Goal: Task Accomplishment & Management: Complete application form

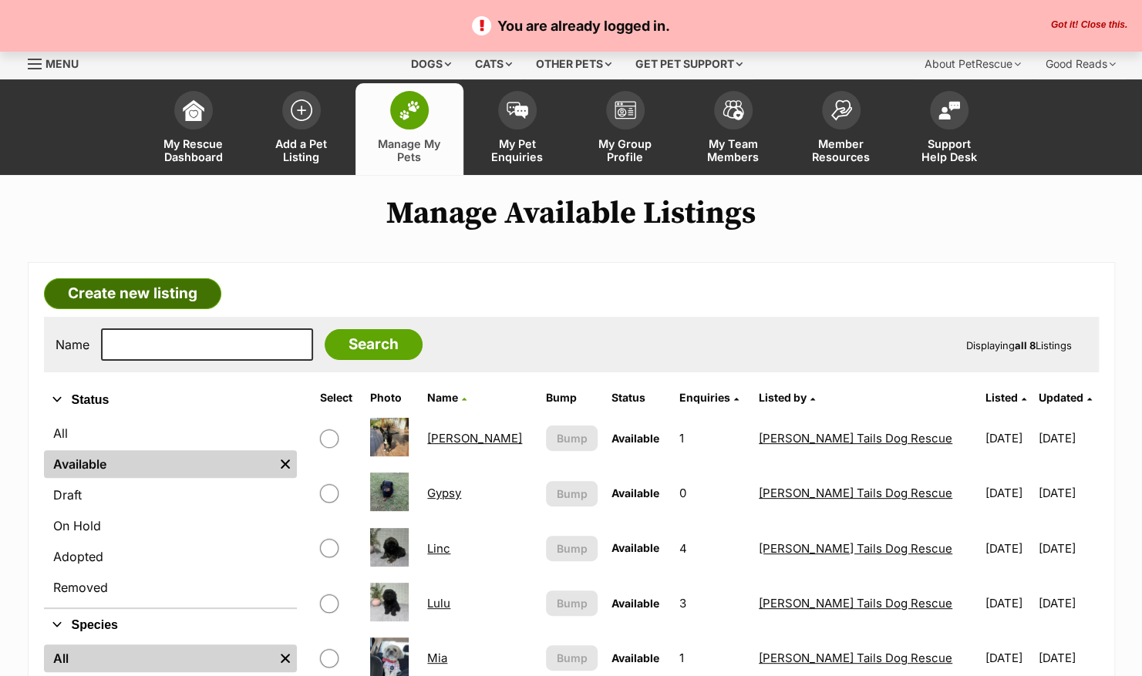
click at [146, 294] on link "Create new listing" at bounding box center [132, 293] width 177 height 31
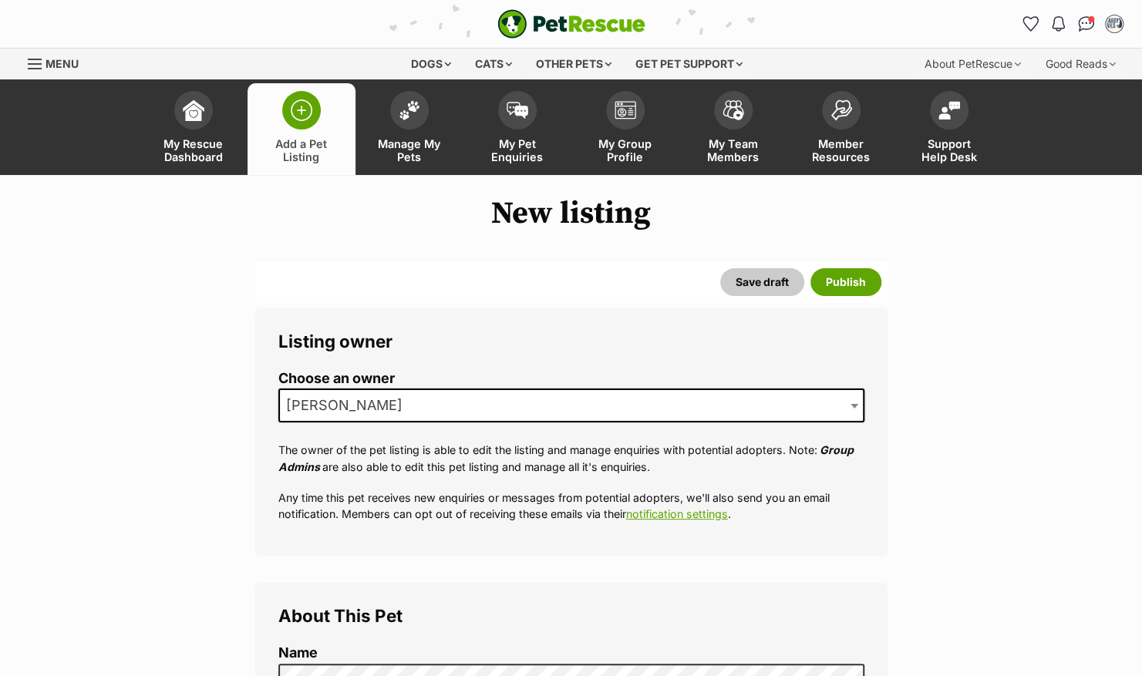
click at [432, 412] on span "[PERSON_NAME]" at bounding box center [571, 405] width 586 height 34
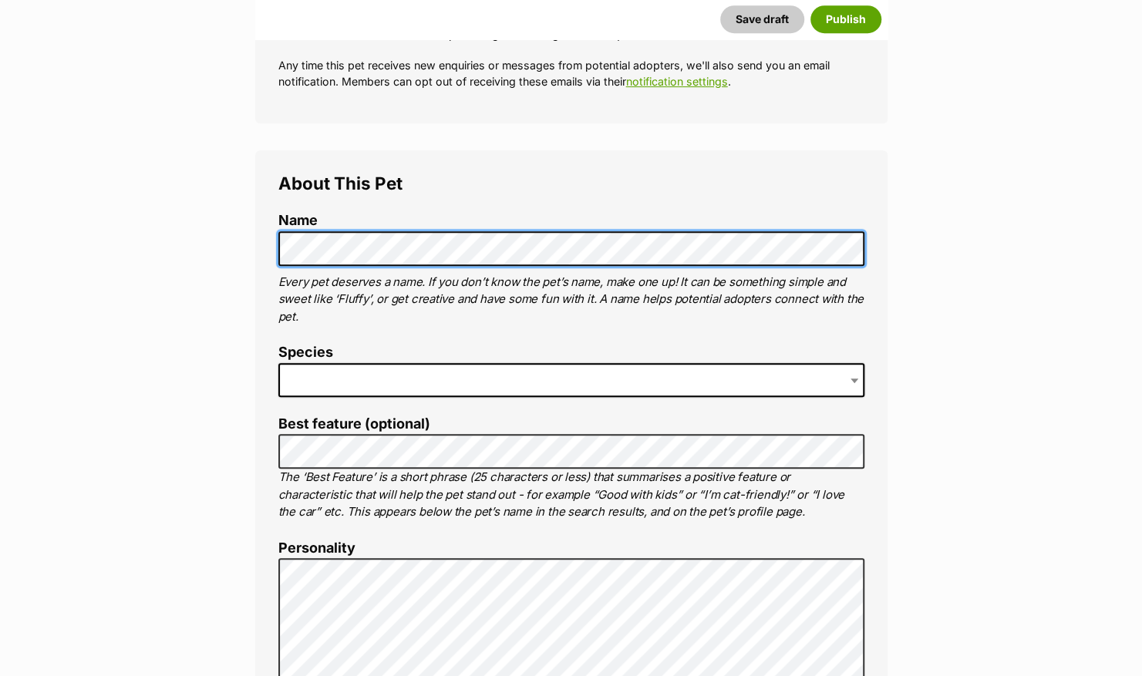
scroll to position [540, 0]
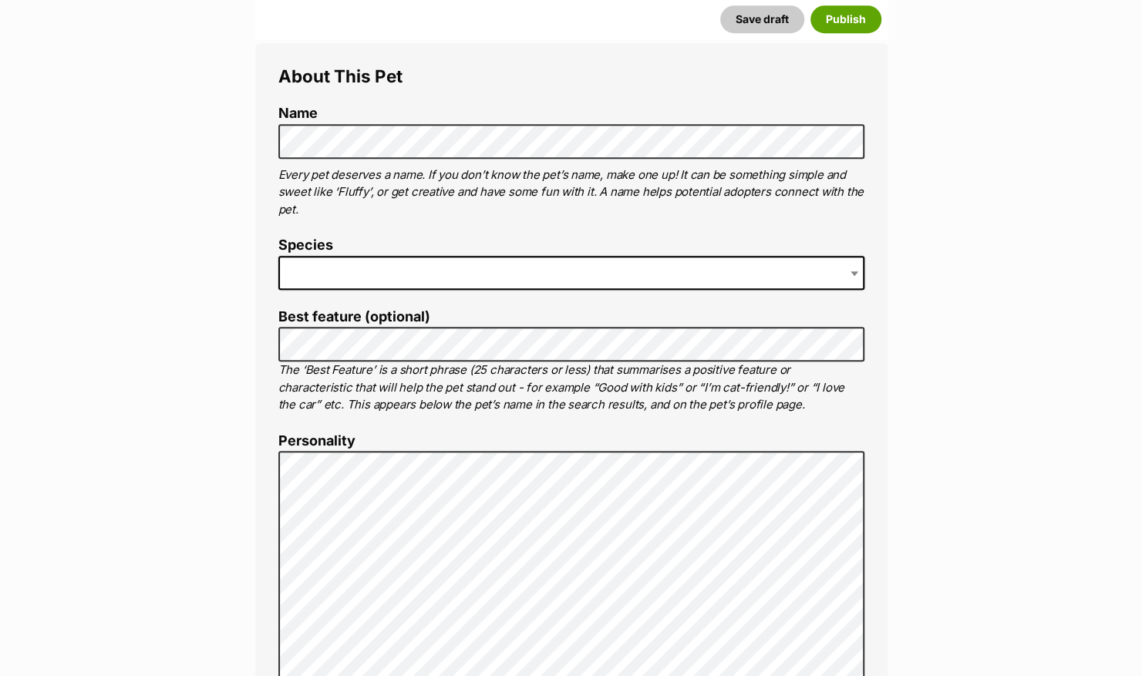
click at [338, 271] on span at bounding box center [571, 273] width 586 height 34
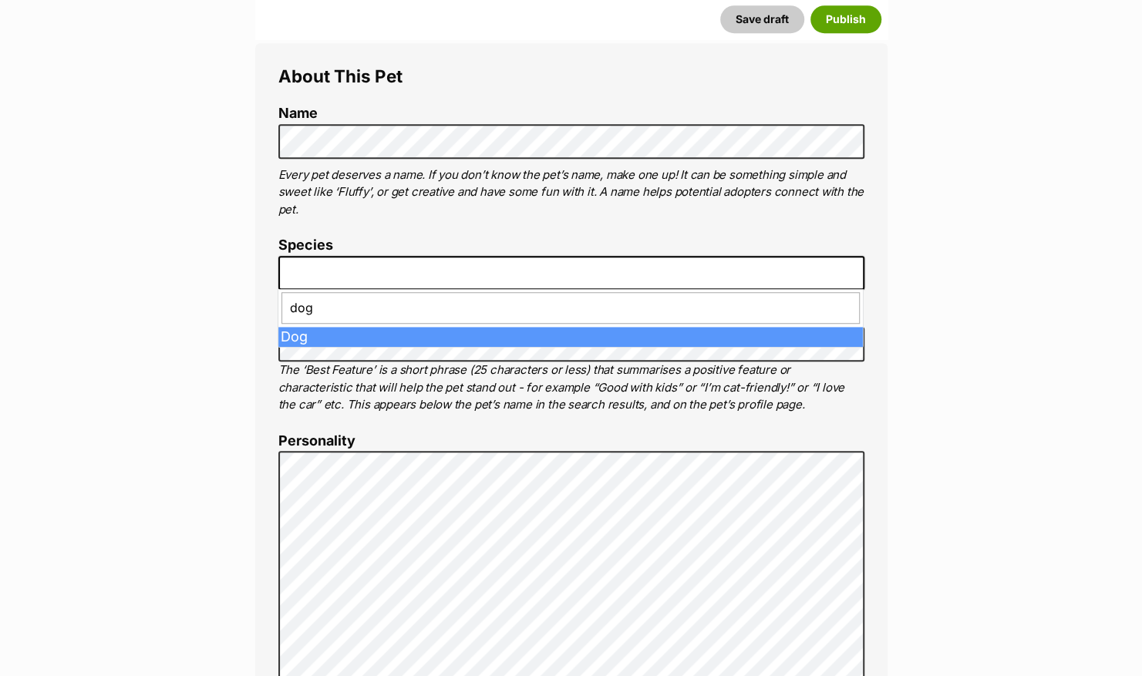
type input "dog"
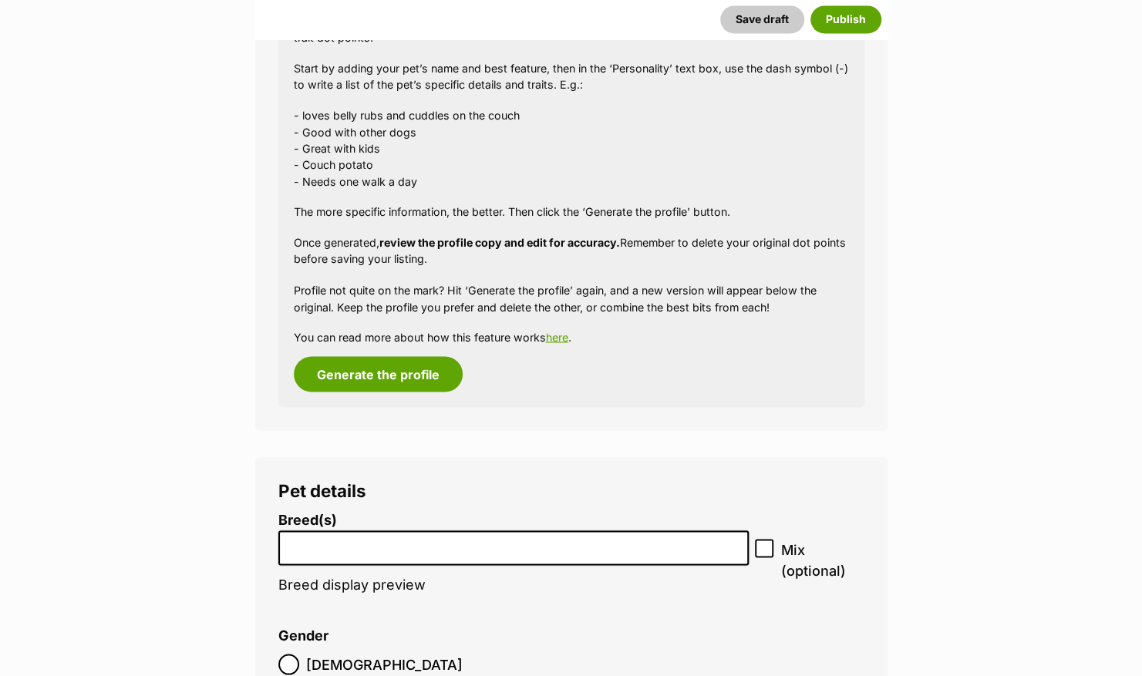
scroll to position [1566, 0]
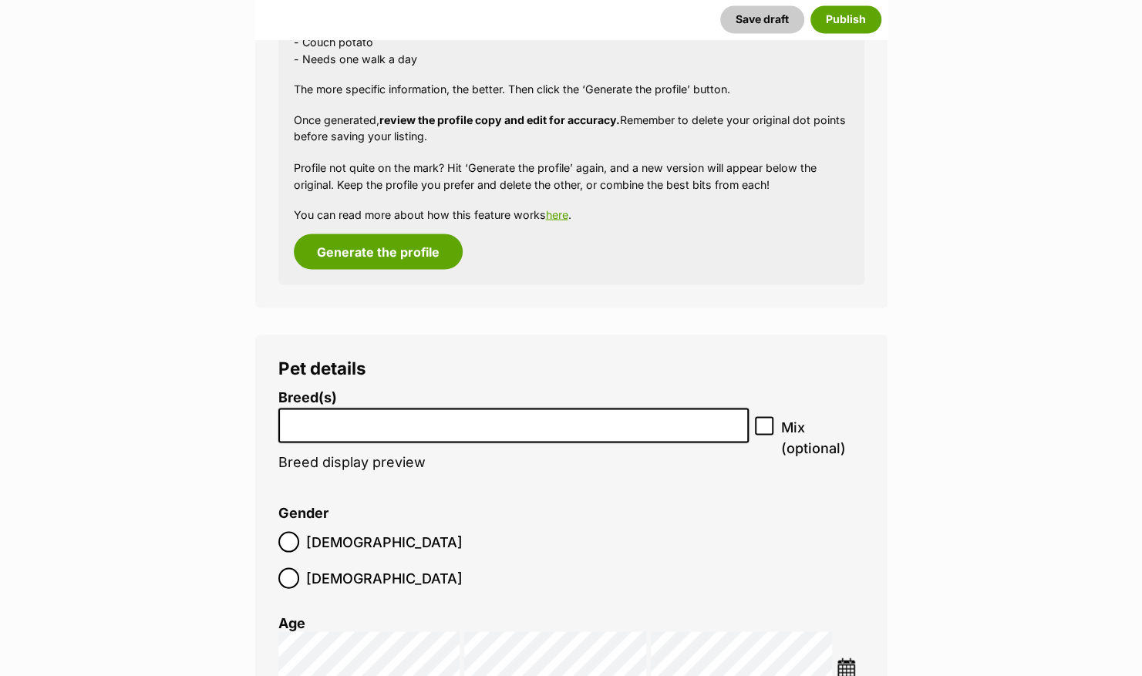
click at [527, 429] on li at bounding box center [514, 425] width 460 height 32
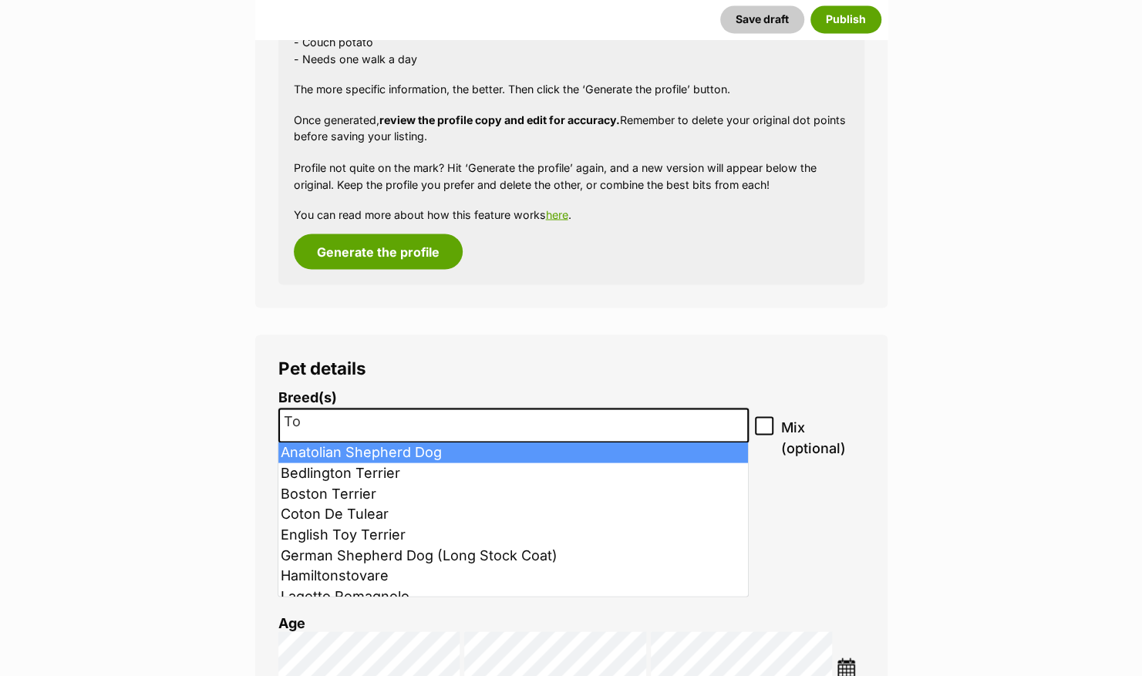
type input "T"
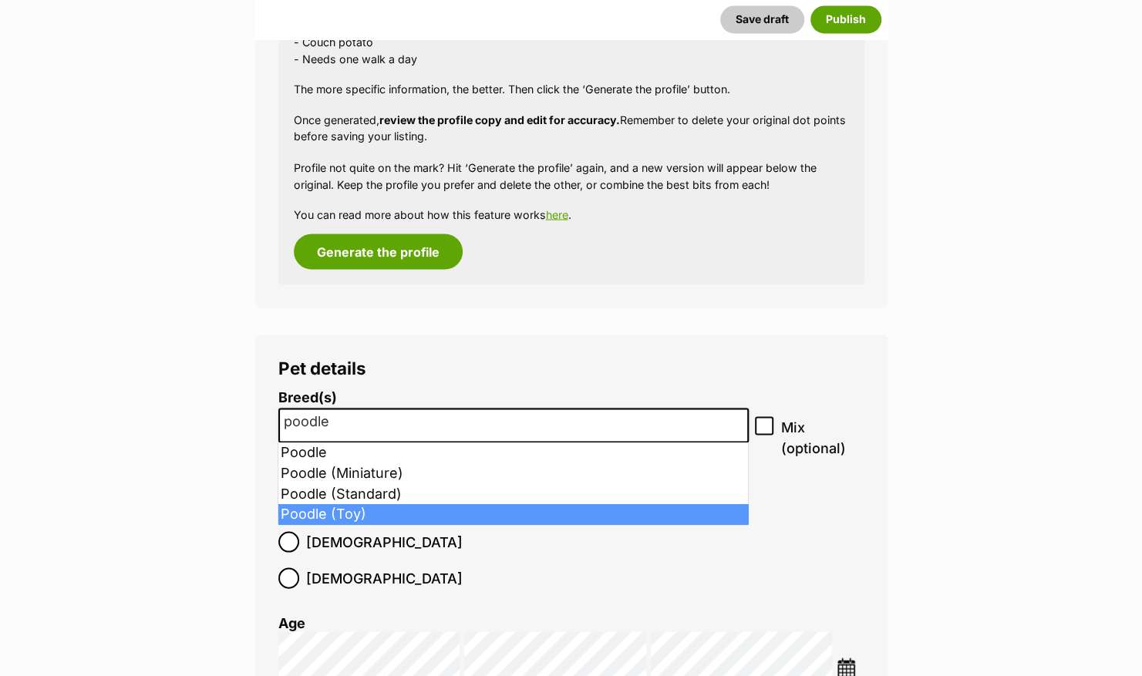
type input "poodle"
select select "20036"
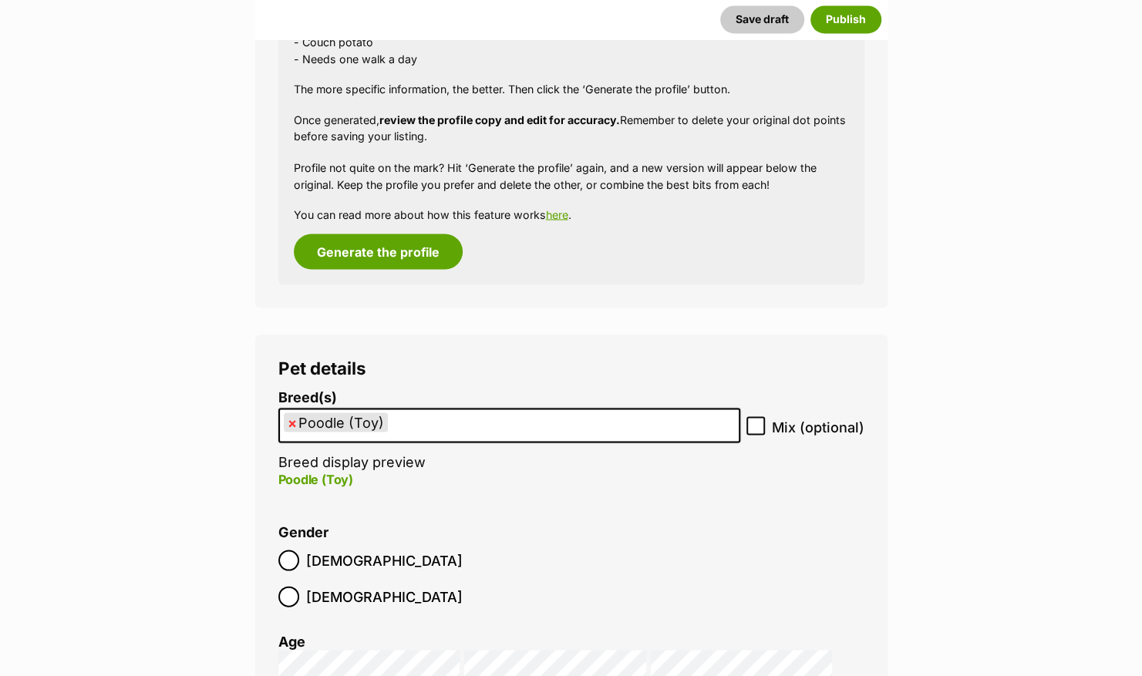
click at [490, 425] on ul "× Poodle (Toy)" at bounding box center [509, 425] width 459 height 32
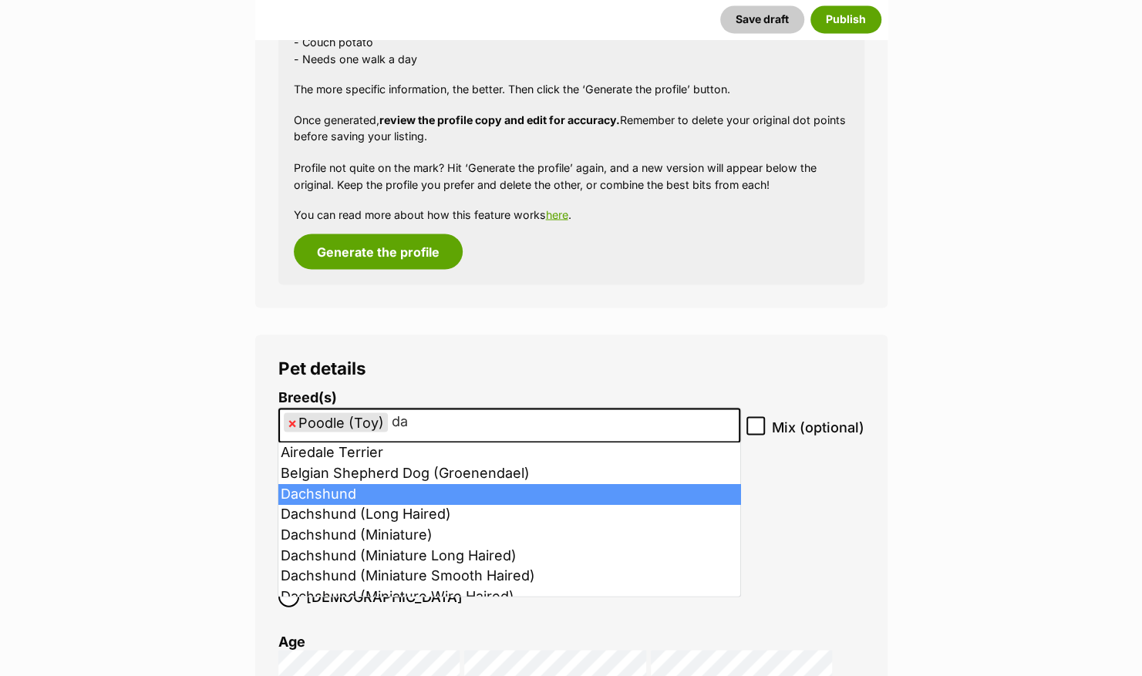
type input "da"
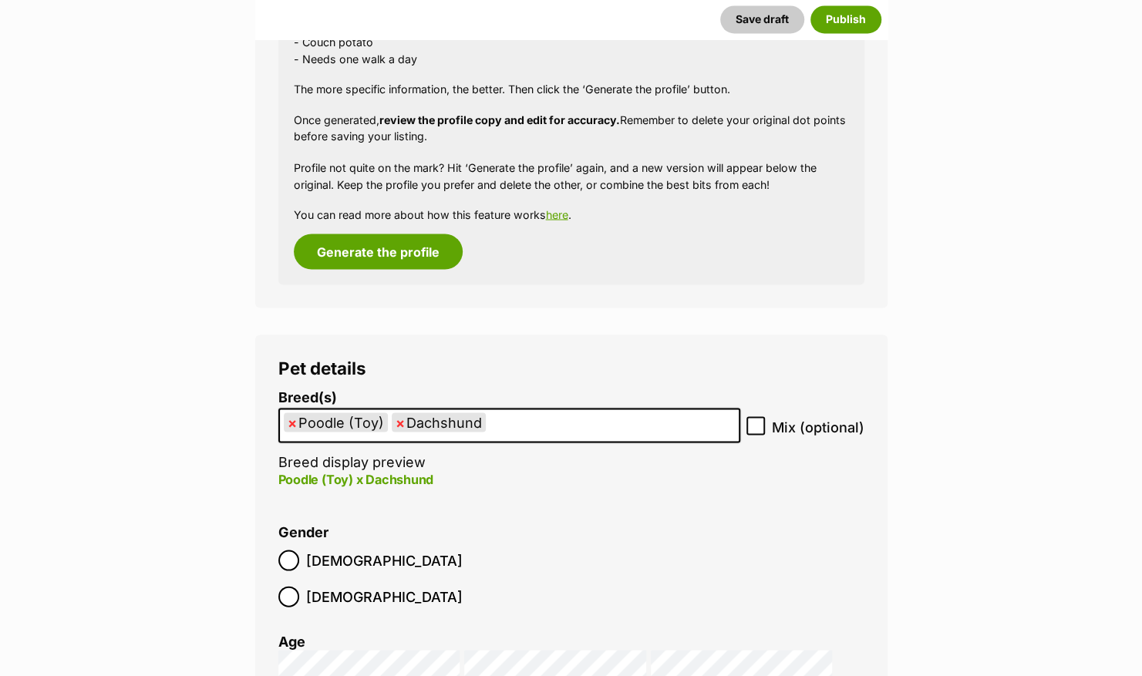
click at [752, 429] on icon at bounding box center [755, 425] width 11 height 11
click at [752, 429] on input "Mix (optional)" at bounding box center [755, 425] width 18 height 18
checkbox input "true"
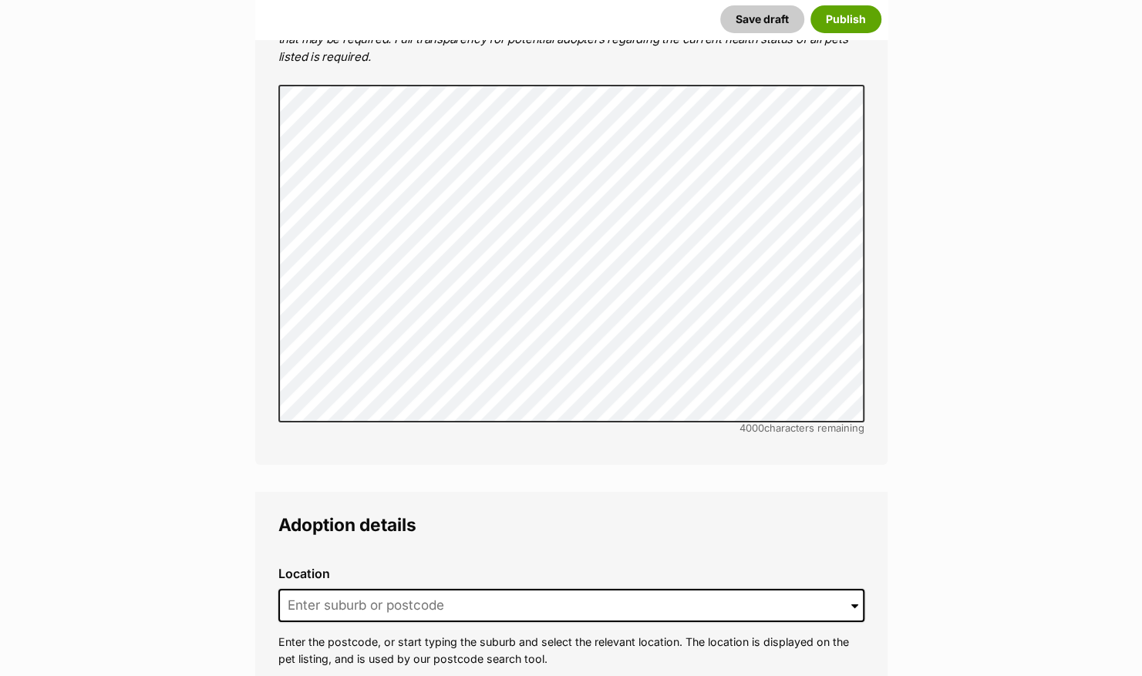
scroll to position [3339, 0]
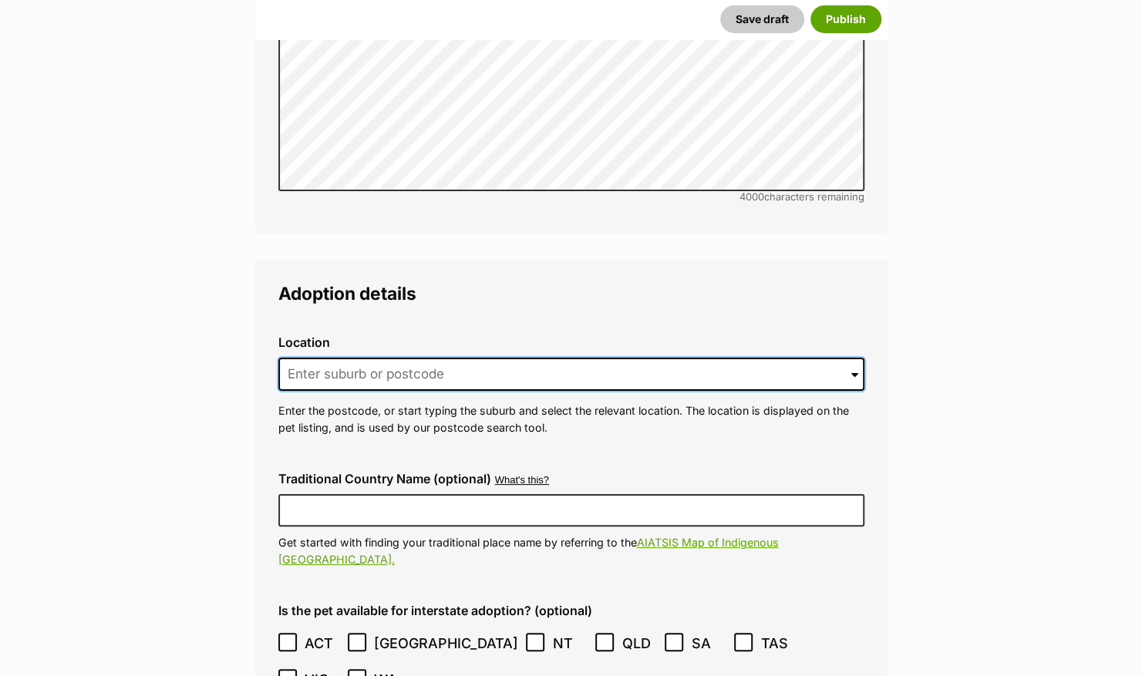
click at [395, 358] on input at bounding box center [571, 375] width 586 height 34
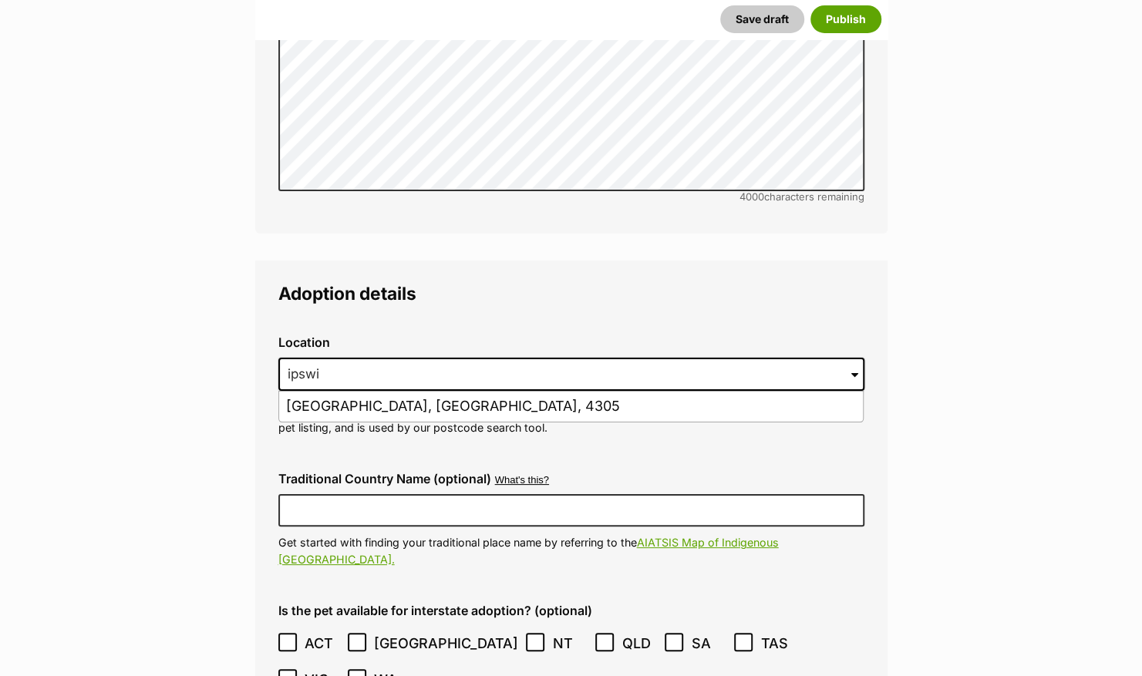
click at [402, 392] on li "Ipswich, Queensland, 4305" at bounding box center [570, 407] width 583 height 30
type input "Ipswich, Queensland, 4305"
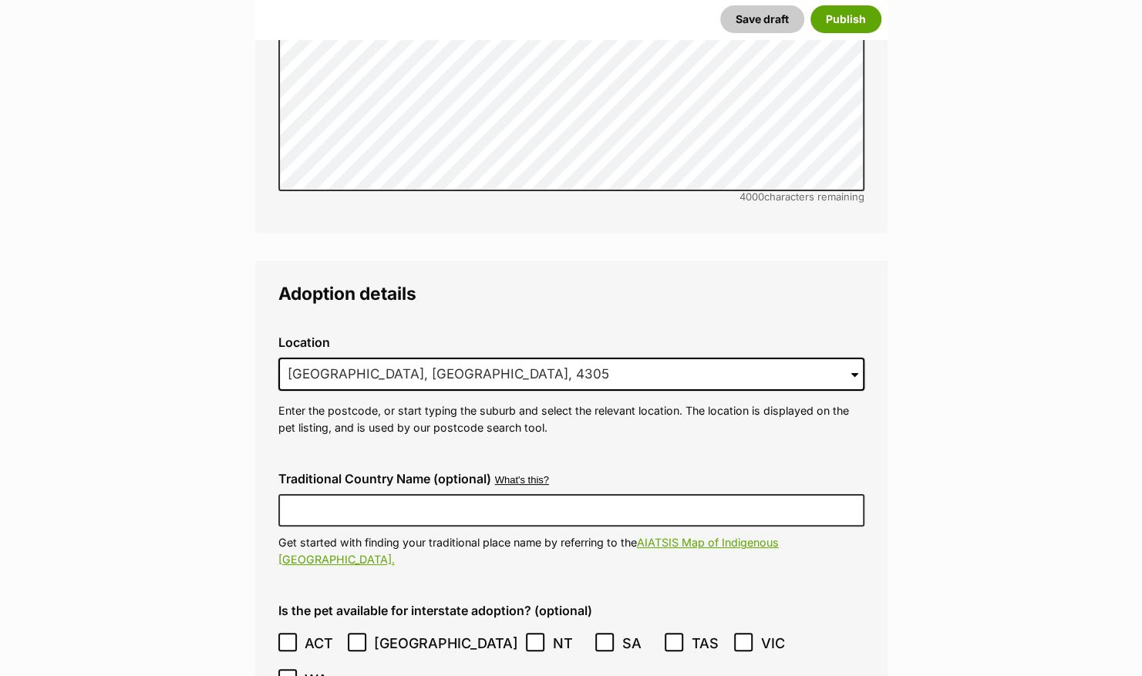
scroll to position [3647, 0]
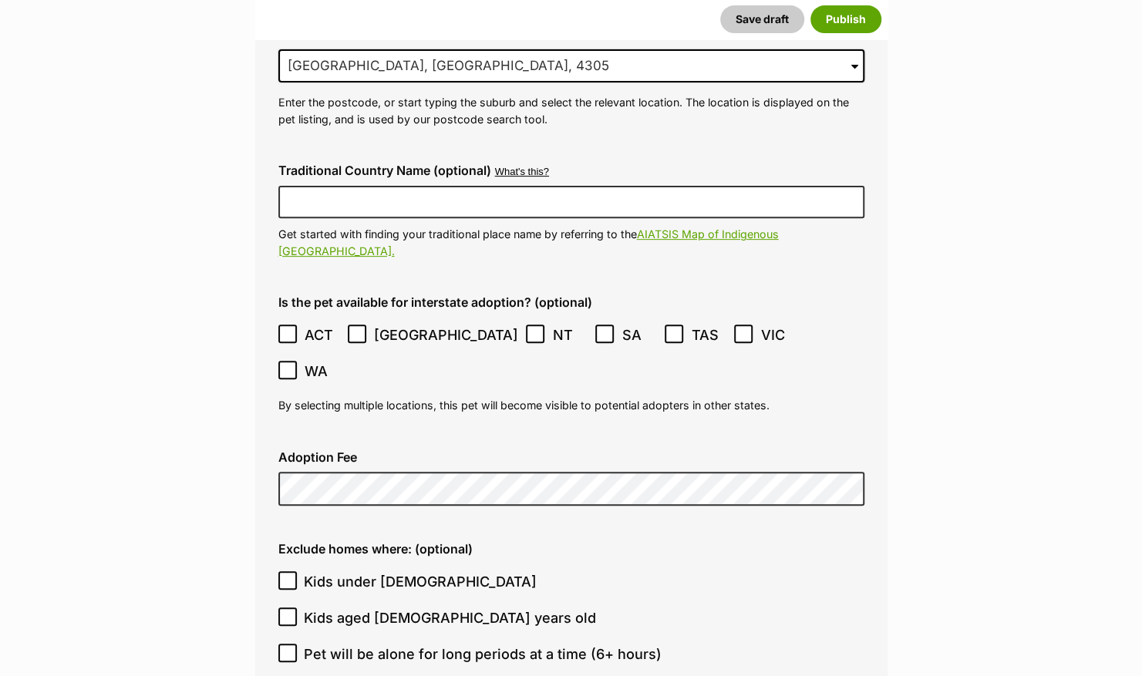
click at [288, 331] on icon at bounding box center [287, 334] width 9 height 7
drag, startPoint x: 422, startPoint y: 279, endPoint x: 478, endPoint y: 278, distance: 56.3
click at [530, 328] on icon at bounding box center [535, 333] width 11 height 11
click at [669, 331] on icon at bounding box center [673, 334] width 9 height 7
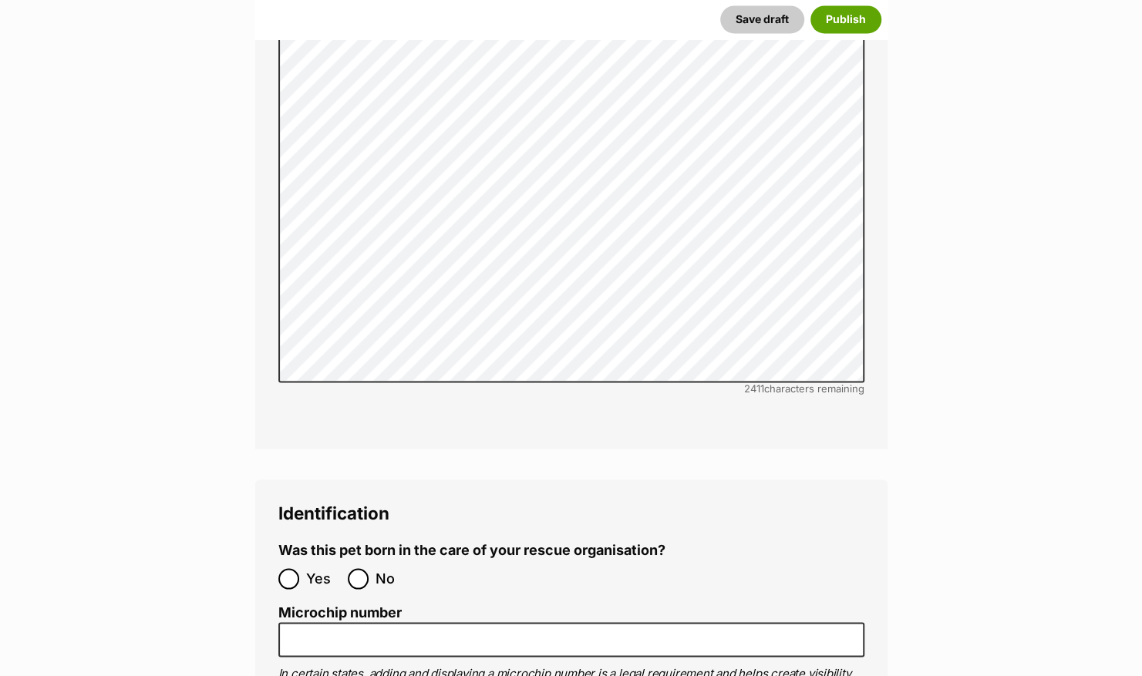
scroll to position [5189, 0]
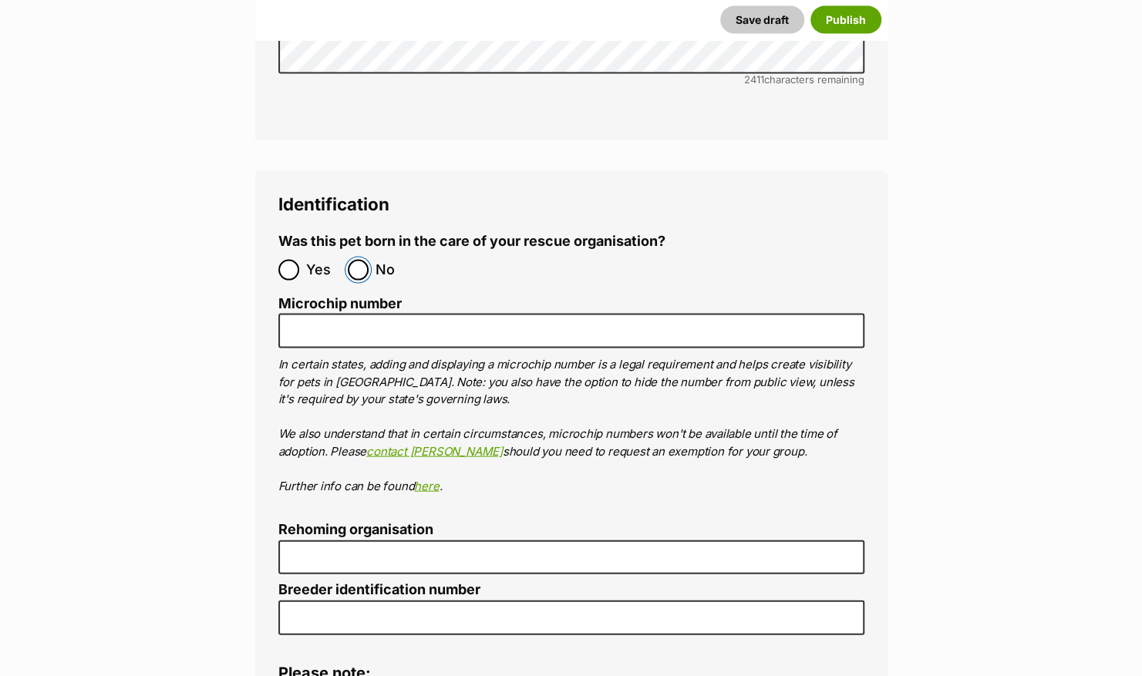
click at [359, 260] on input "No" at bounding box center [358, 270] width 21 height 21
radio input "true"
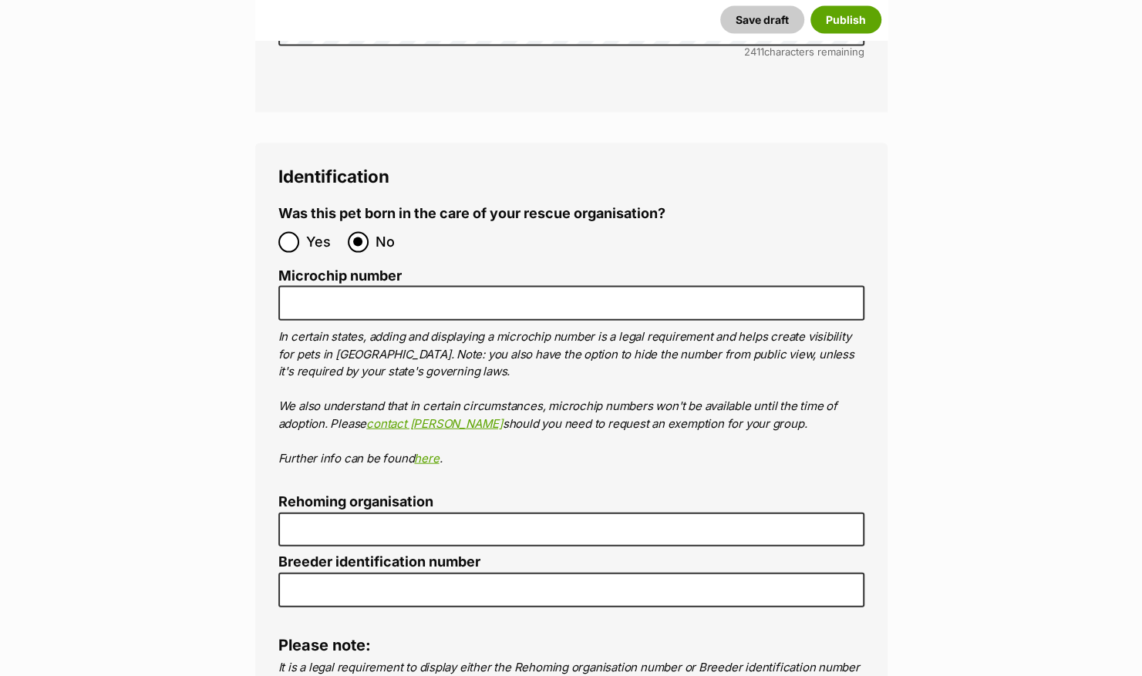
scroll to position [5343, 0]
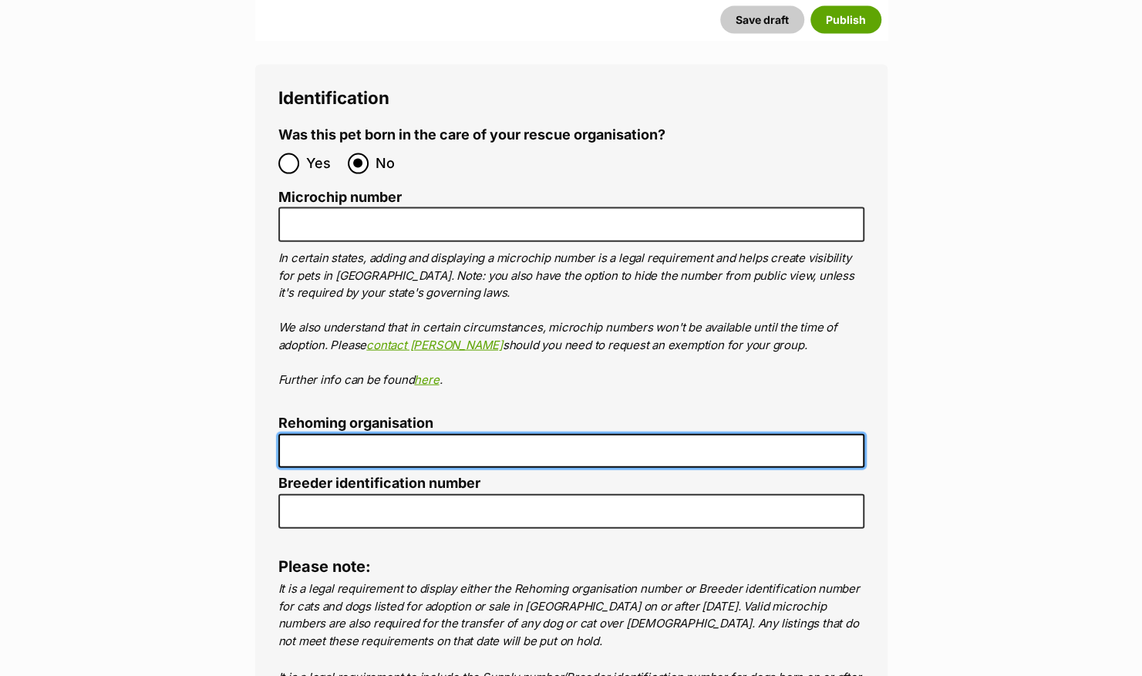
click at [411, 434] on input "Rehoming organisation" at bounding box center [571, 451] width 586 height 35
type input "[PERSON_NAME] Tails"
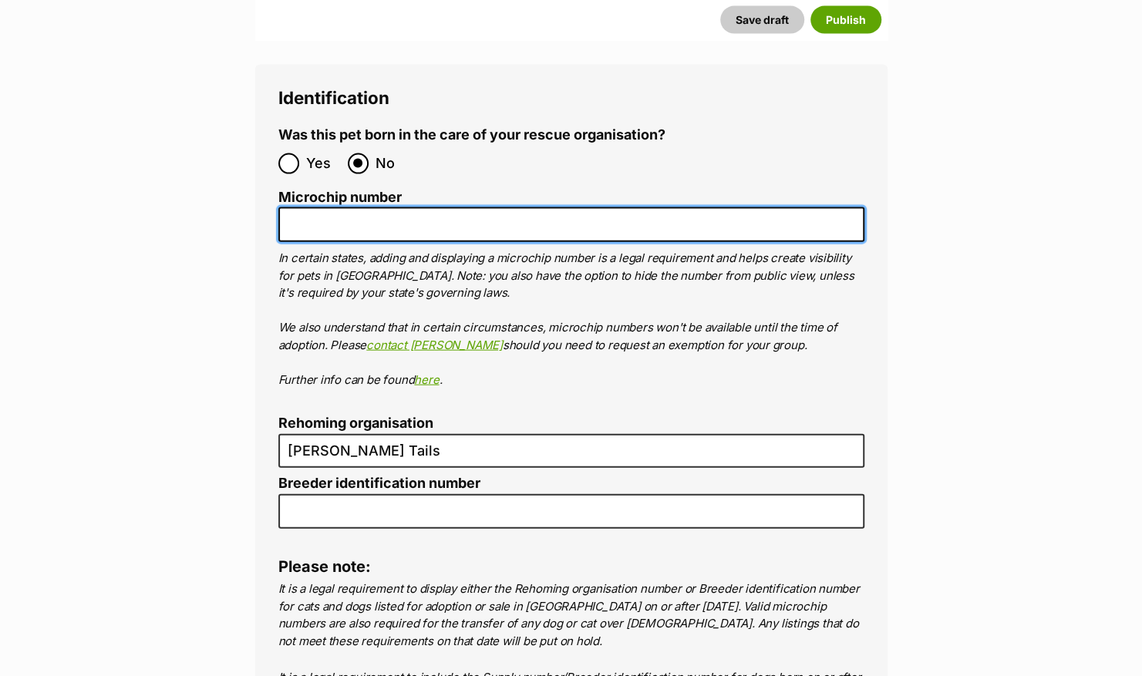
type input "BIN0015822857785"
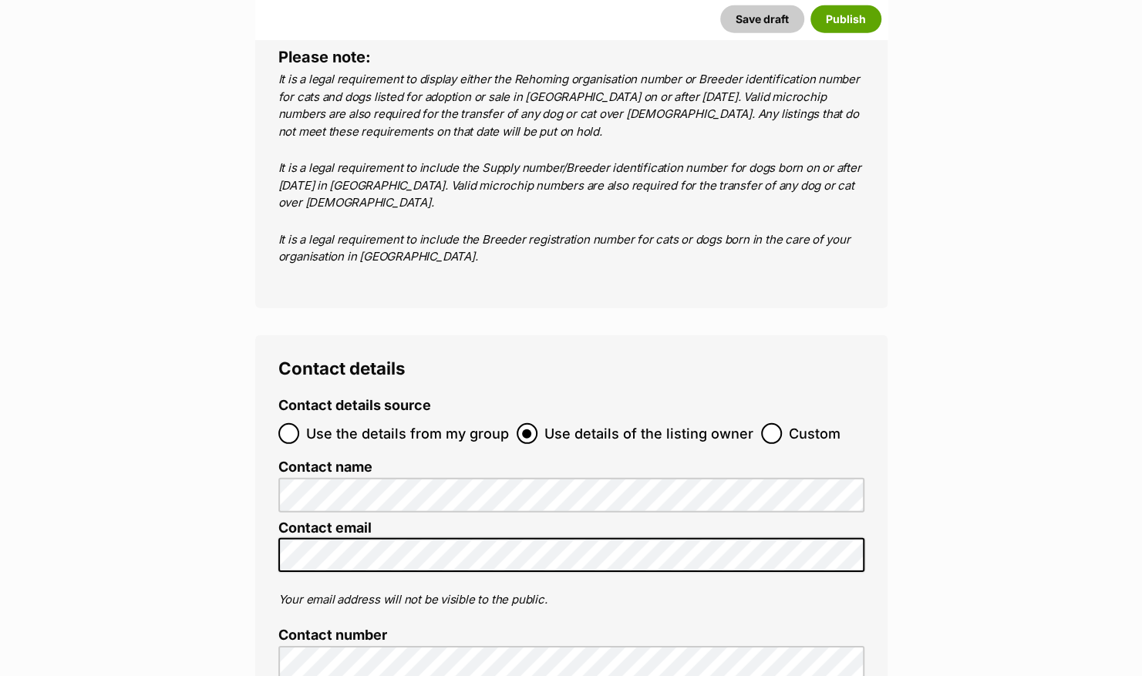
scroll to position [5856, 0]
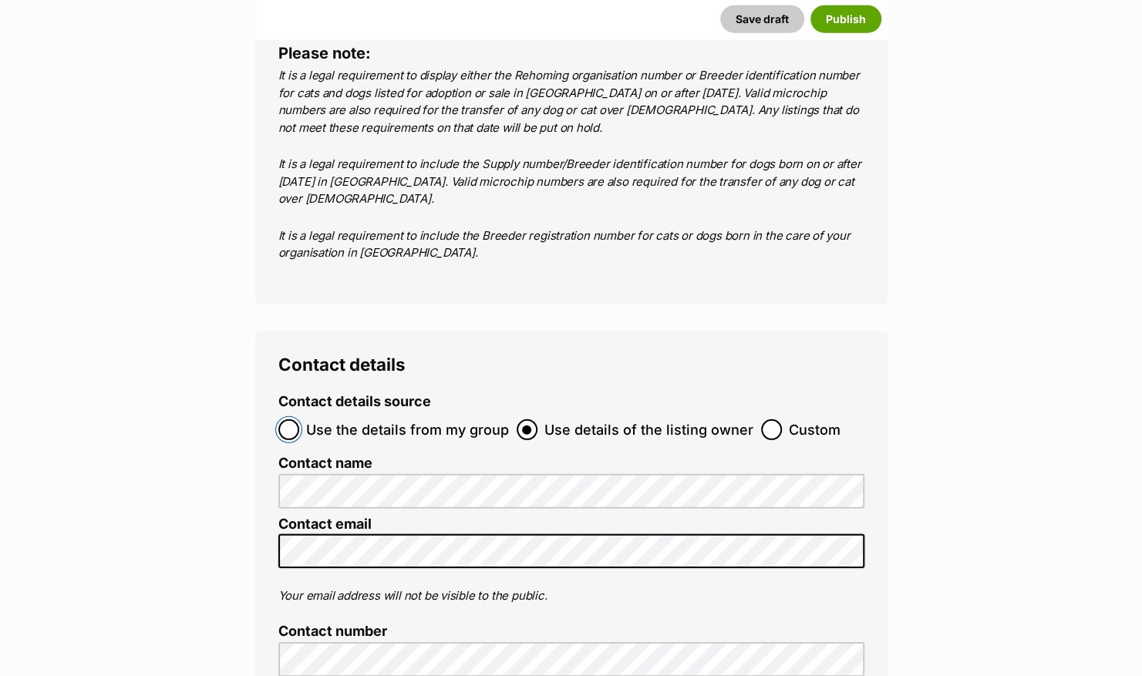
click at [296, 419] on input "Use the details from my group" at bounding box center [288, 429] width 21 height 21
radio input "true"
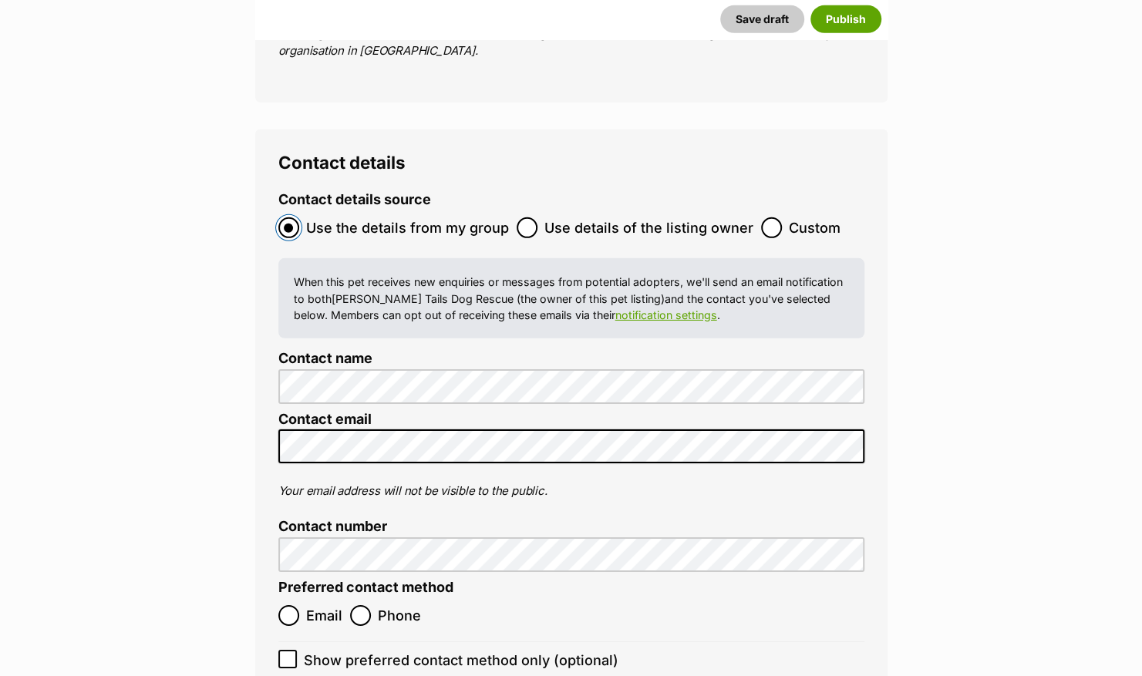
scroll to position [6088, 0]
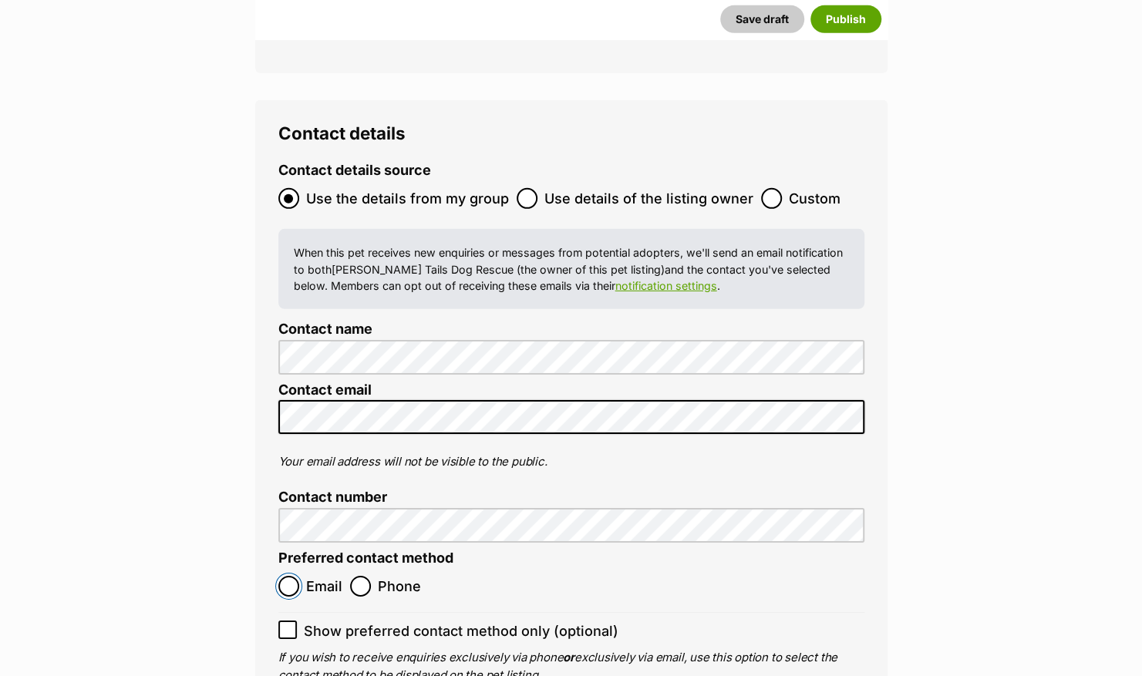
click at [287, 576] on input "Email" at bounding box center [288, 586] width 21 height 21
radio input "true"
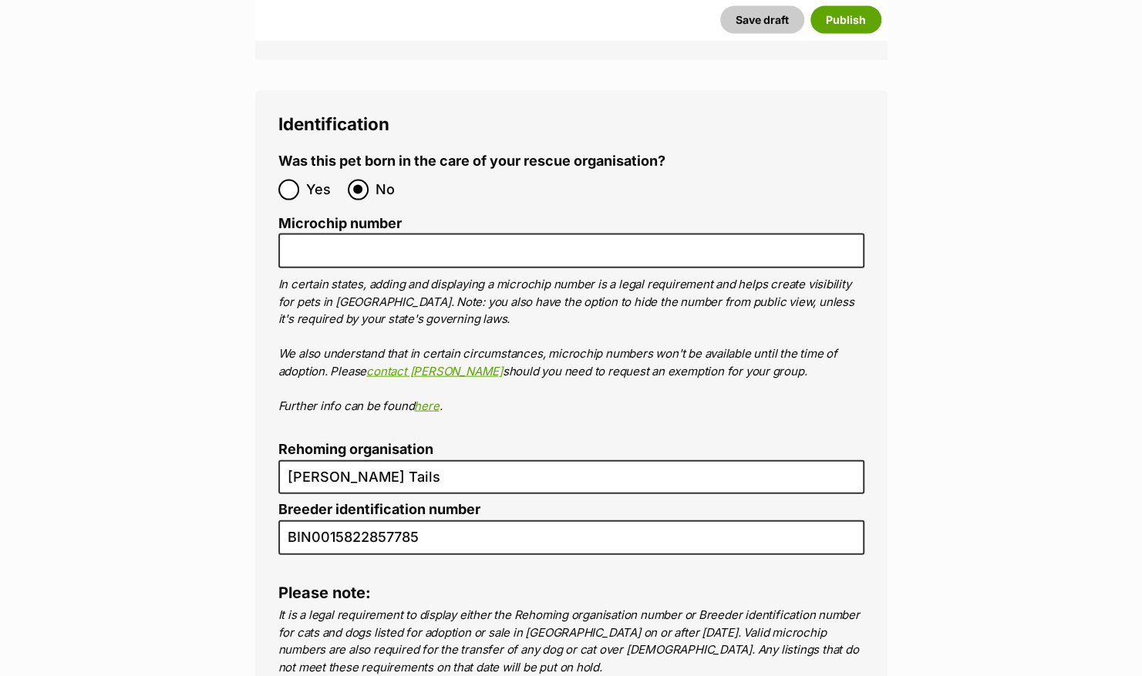
scroll to position [5009, 0]
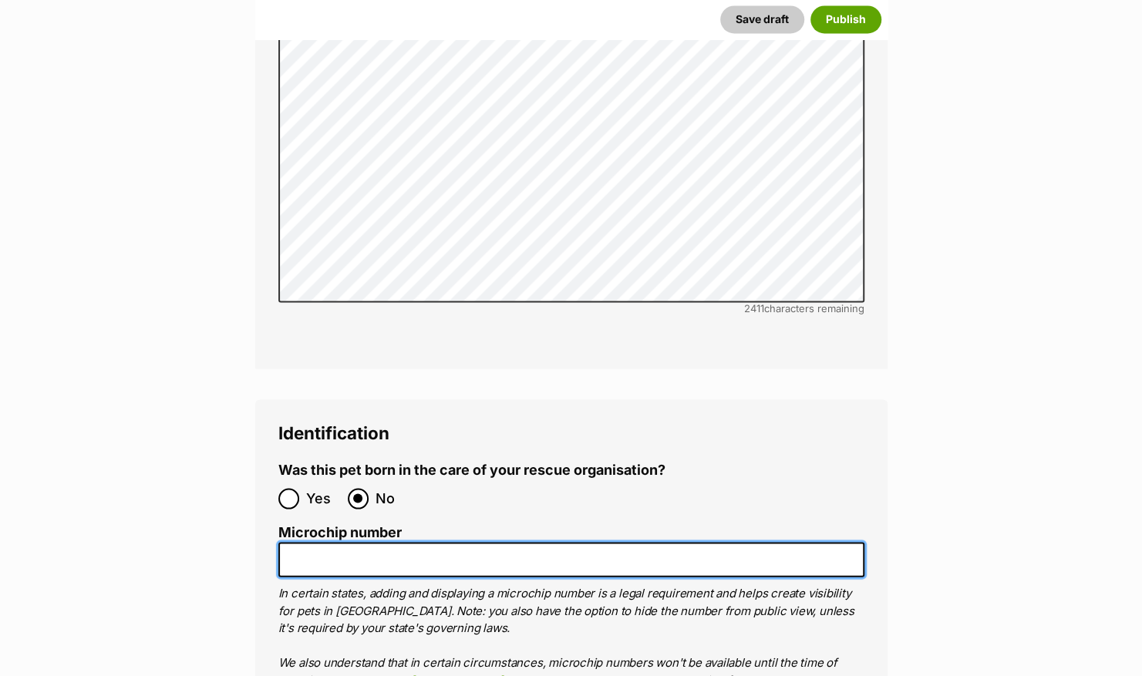
click at [401, 542] on input "Microchip number" at bounding box center [571, 559] width 586 height 35
type input "9781420008966"
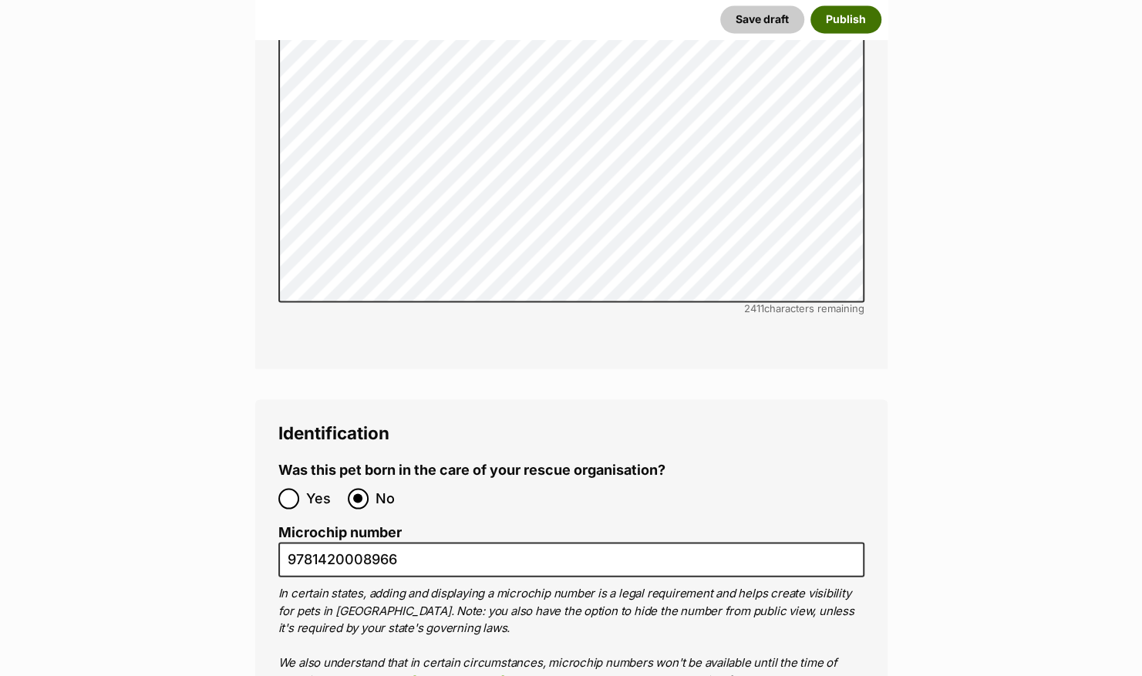
click at [849, 23] on button "Publish" at bounding box center [845, 19] width 71 height 28
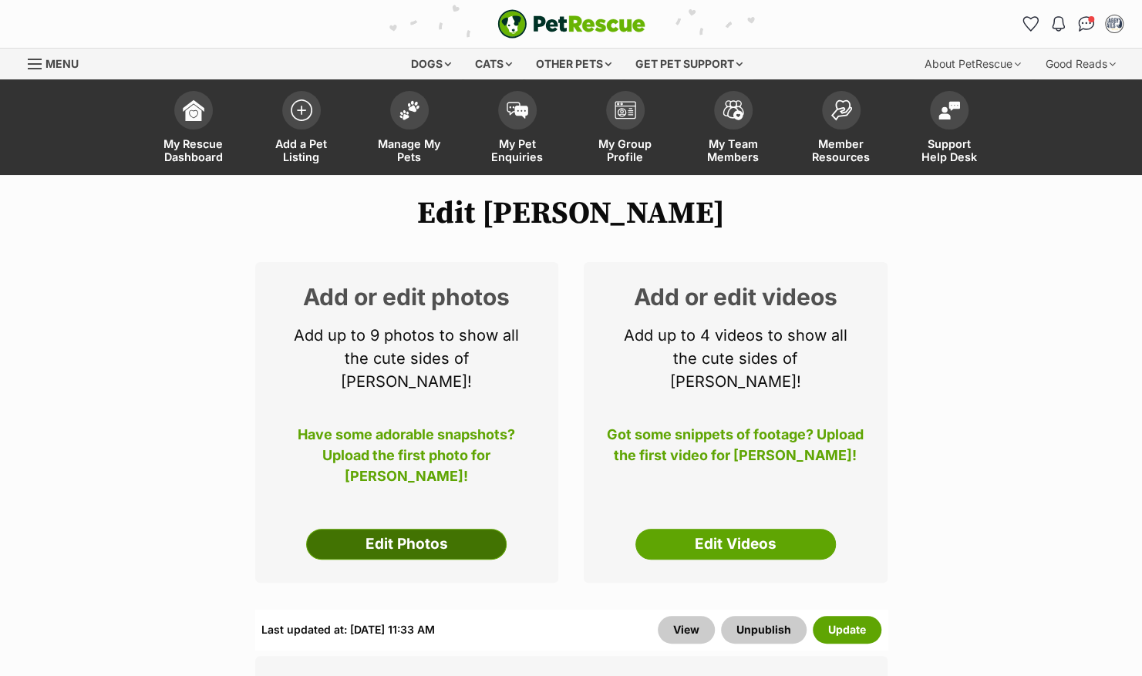
click at [411, 529] on link "Edit Photos" at bounding box center [406, 544] width 200 height 31
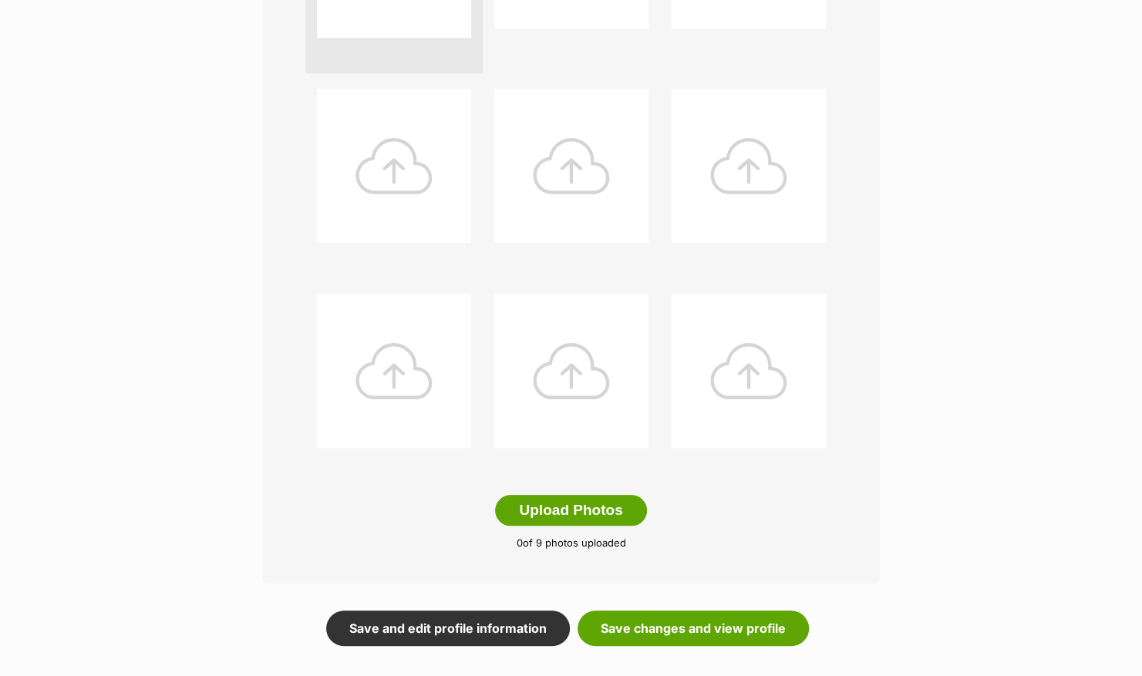
scroll to position [617, 0]
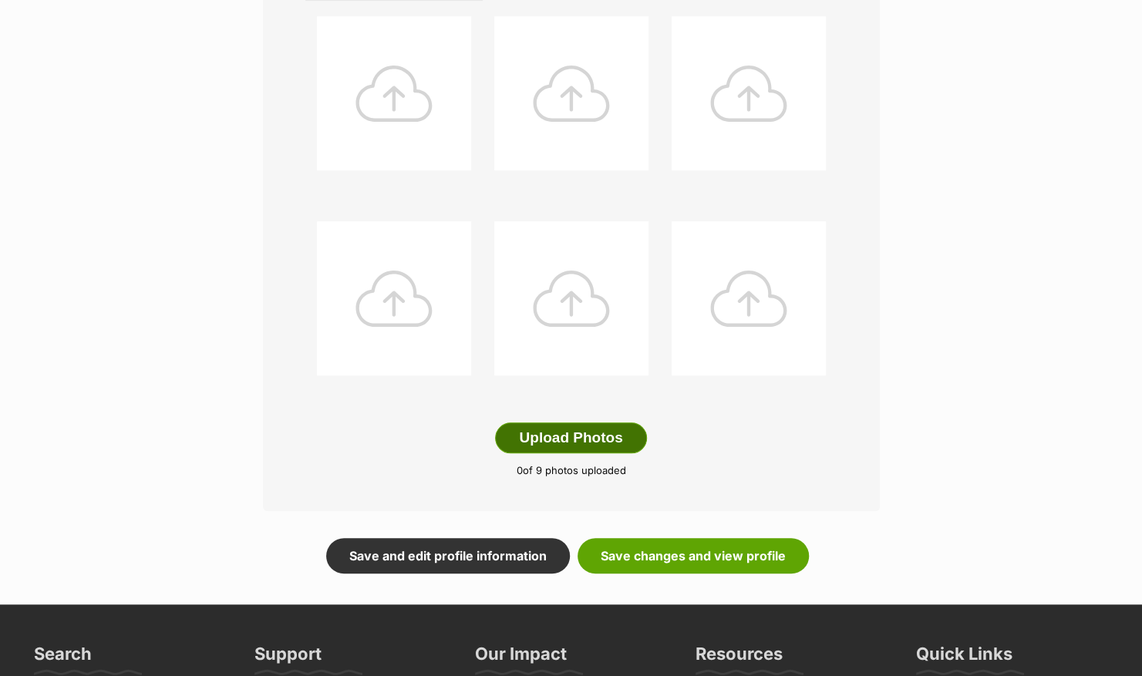
click at [561, 435] on button "Upload Photos" at bounding box center [570, 437] width 151 height 31
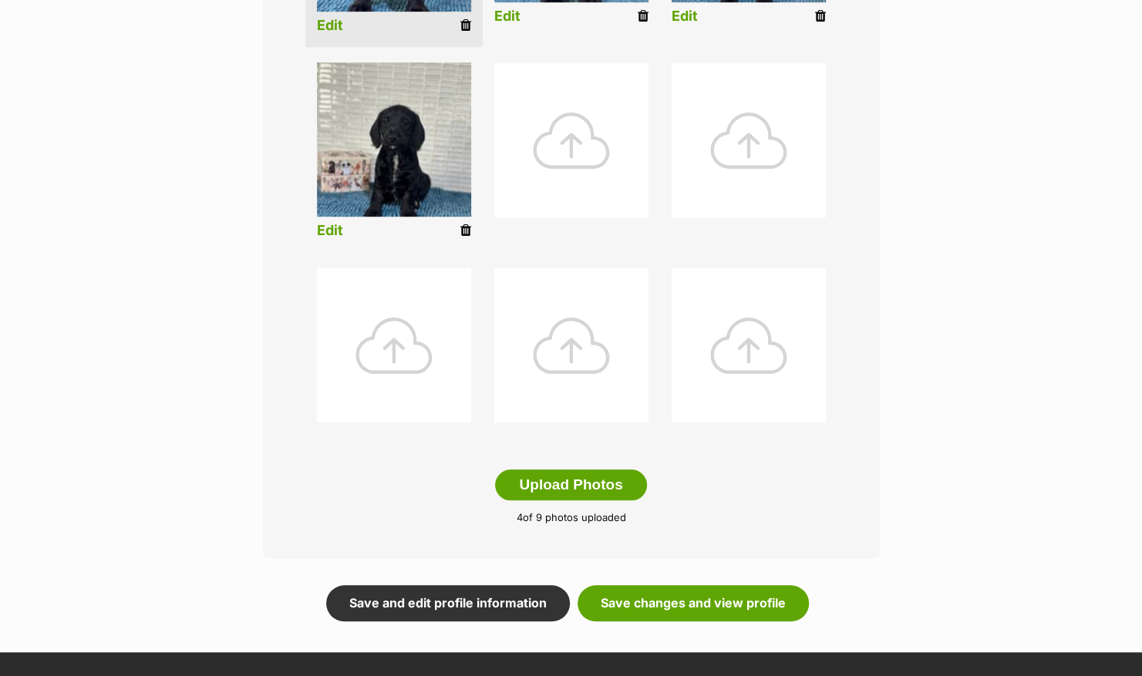
scroll to position [386, 0]
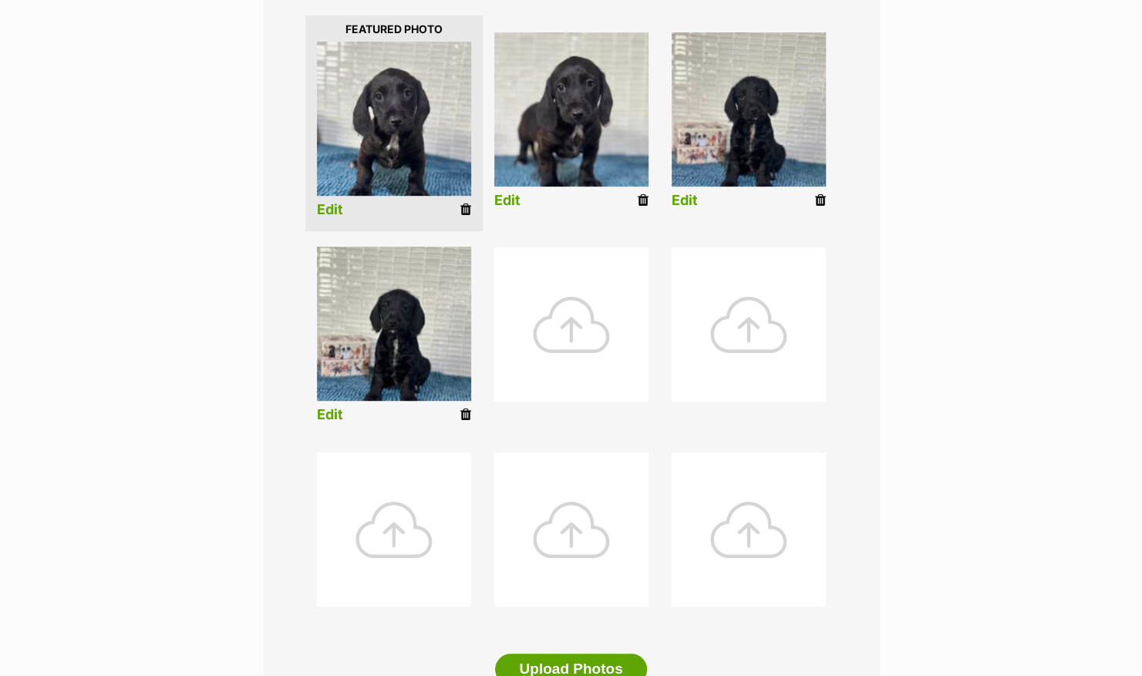
drag, startPoint x: 816, startPoint y: 197, endPoint x: 663, endPoint y: 70, distance: 199.3
click at [816, 197] on icon at bounding box center [820, 200] width 11 height 14
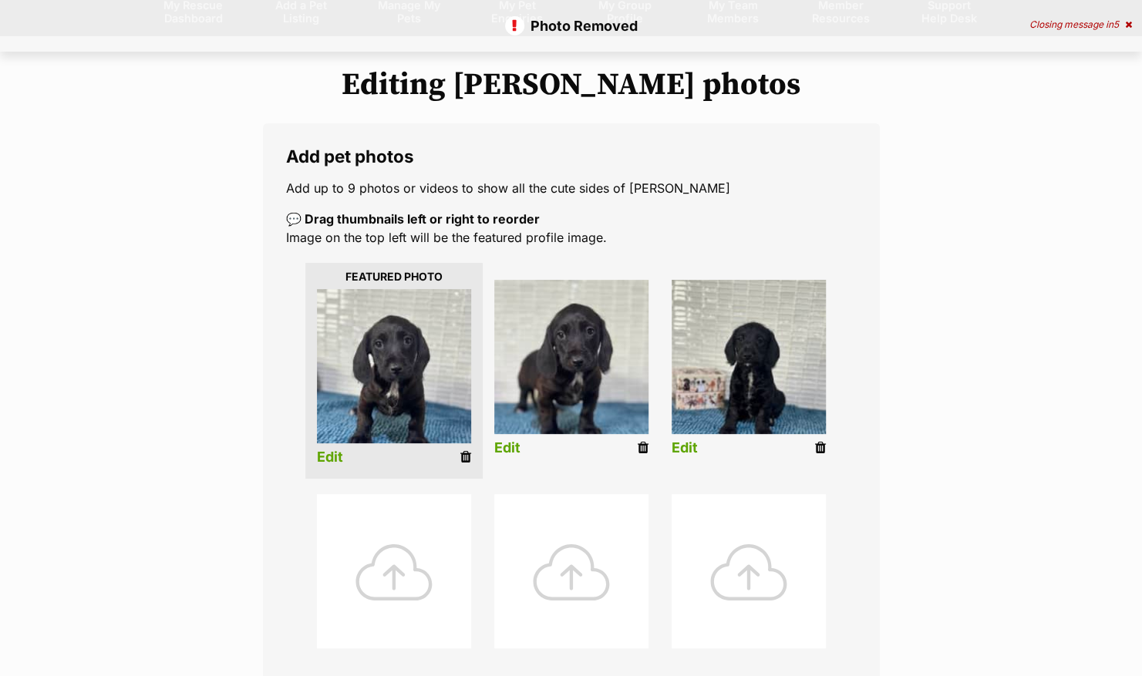
scroll to position [231, 0]
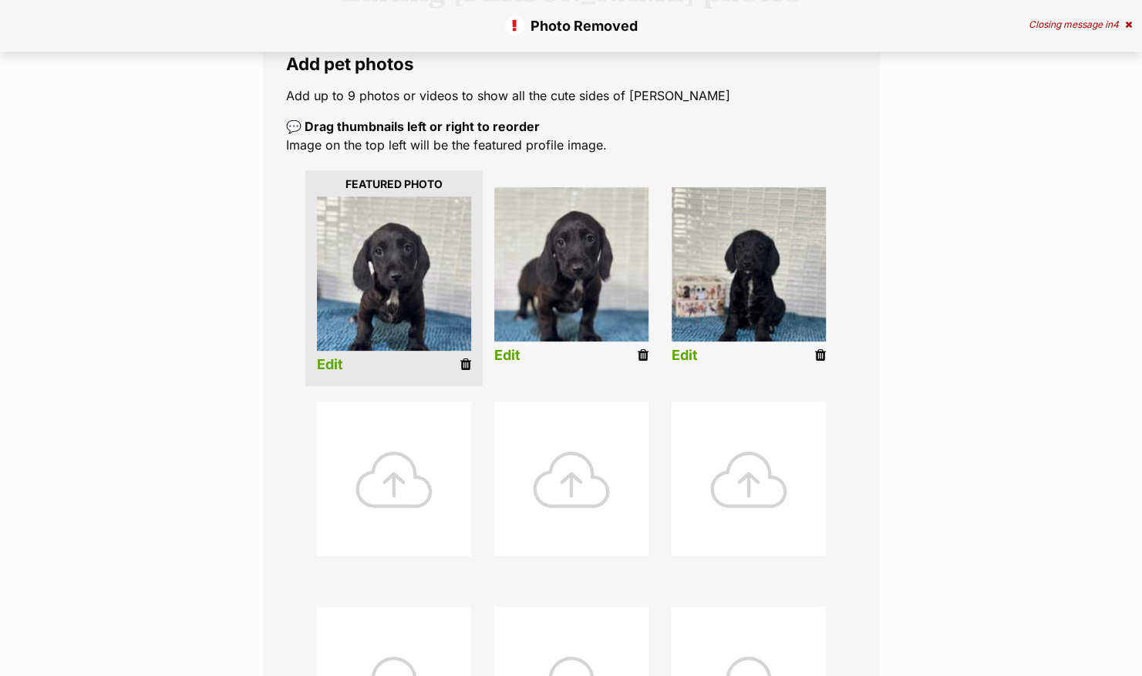
click at [815, 350] on icon at bounding box center [820, 355] width 11 height 14
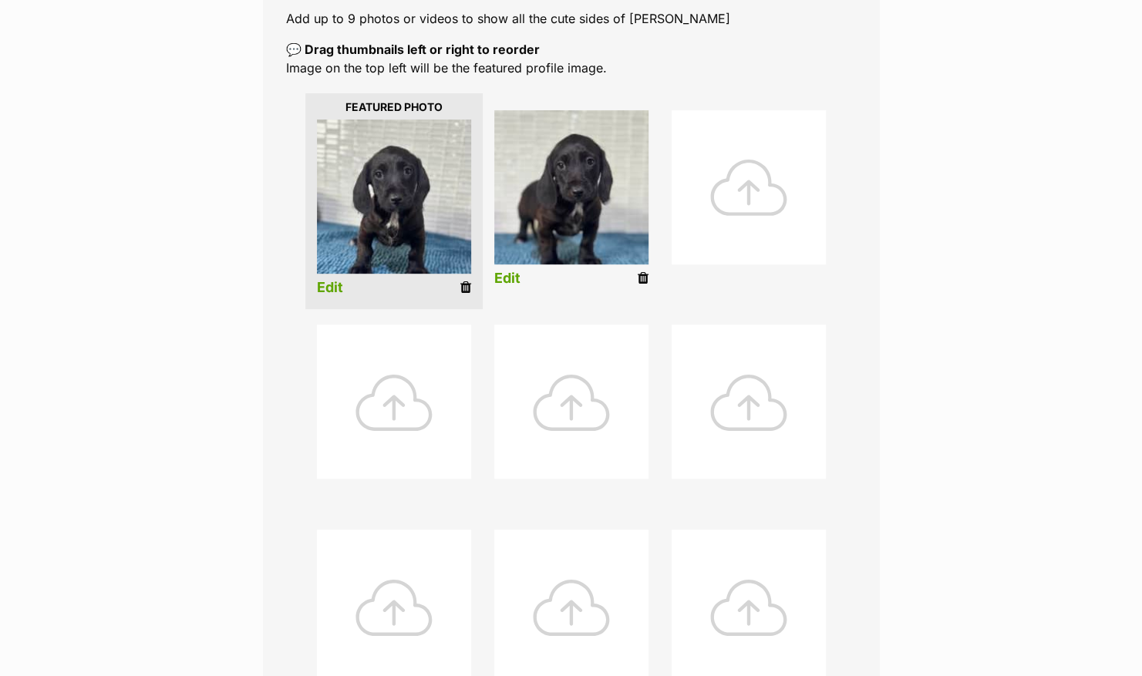
scroll to position [617, 0]
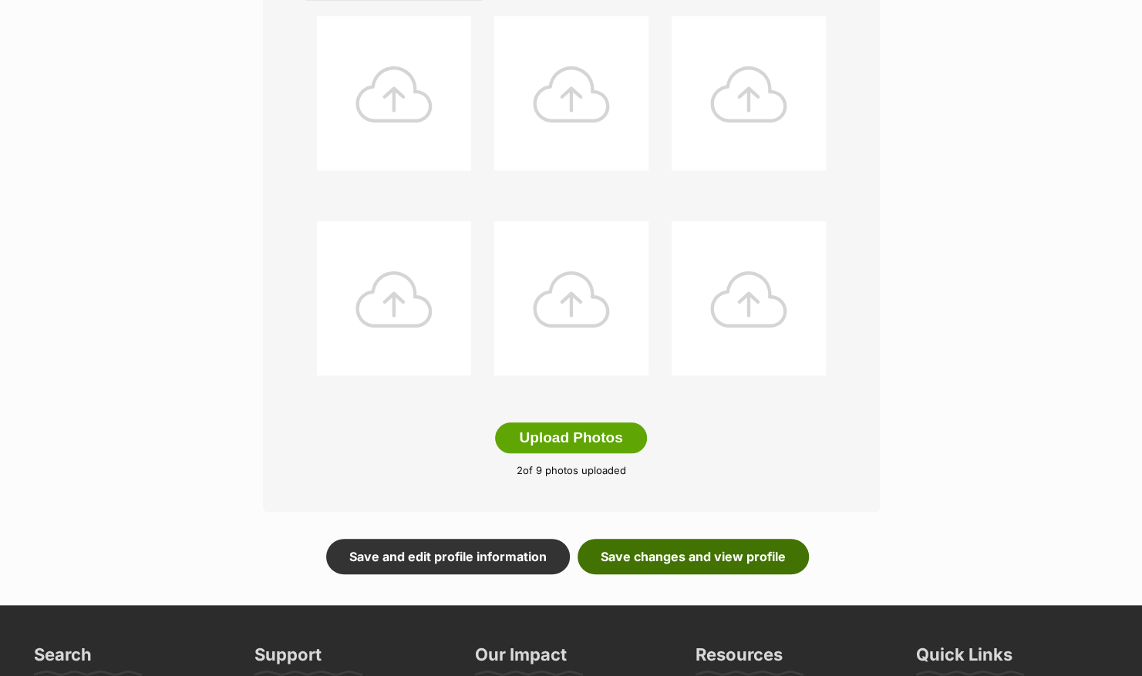
drag, startPoint x: 668, startPoint y: 557, endPoint x: 658, endPoint y: 547, distance: 13.1
click at [667, 556] on link "Save changes and view profile" at bounding box center [692, 556] width 231 height 35
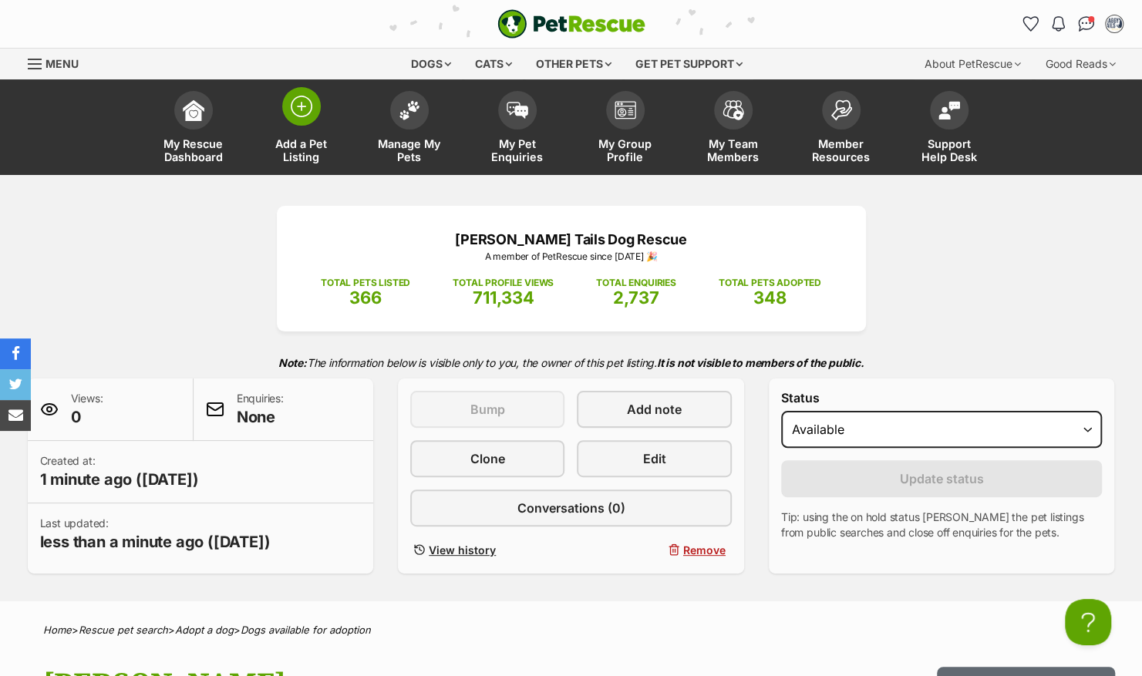
click at [285, 106] on span at bounding box center [301, 106] width 39 height 39
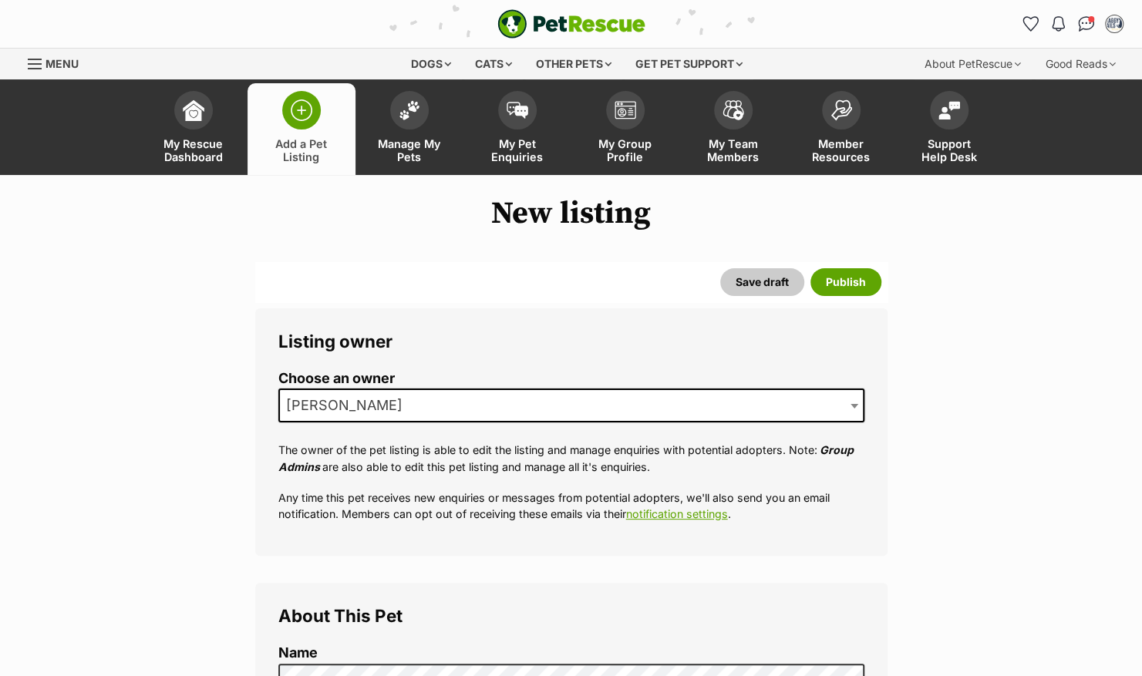
click at [460, 409] on span "[PERSON_NAME]" at bounding box center [571, 405] width 586 height 34
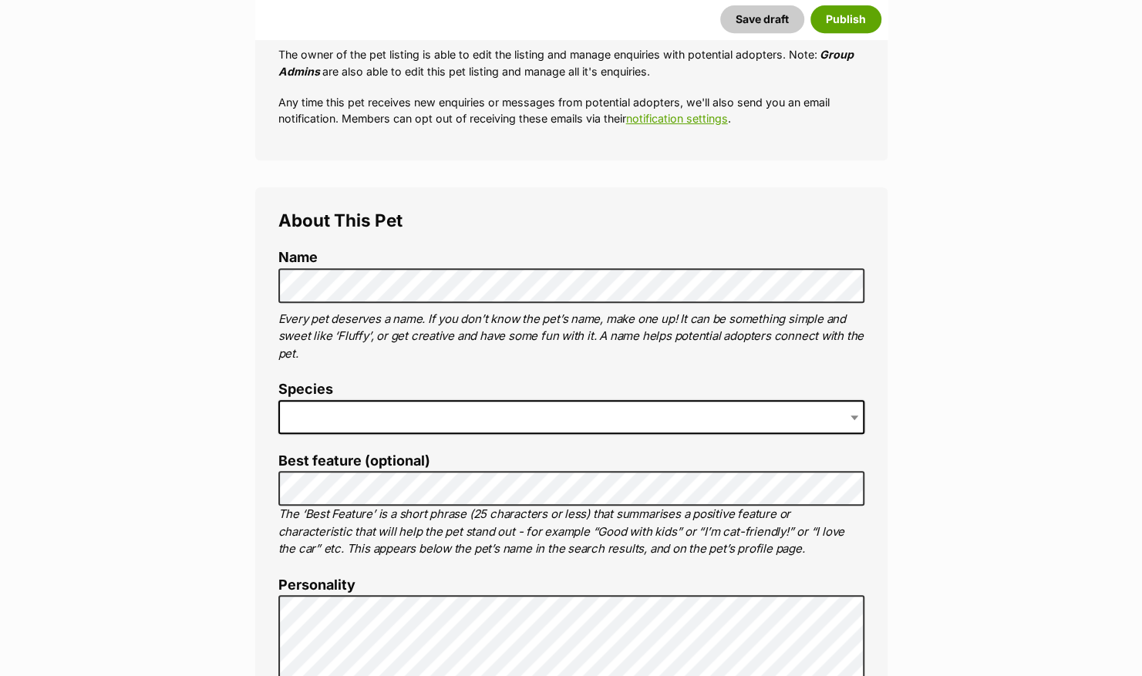
scroll to position [462, 0]
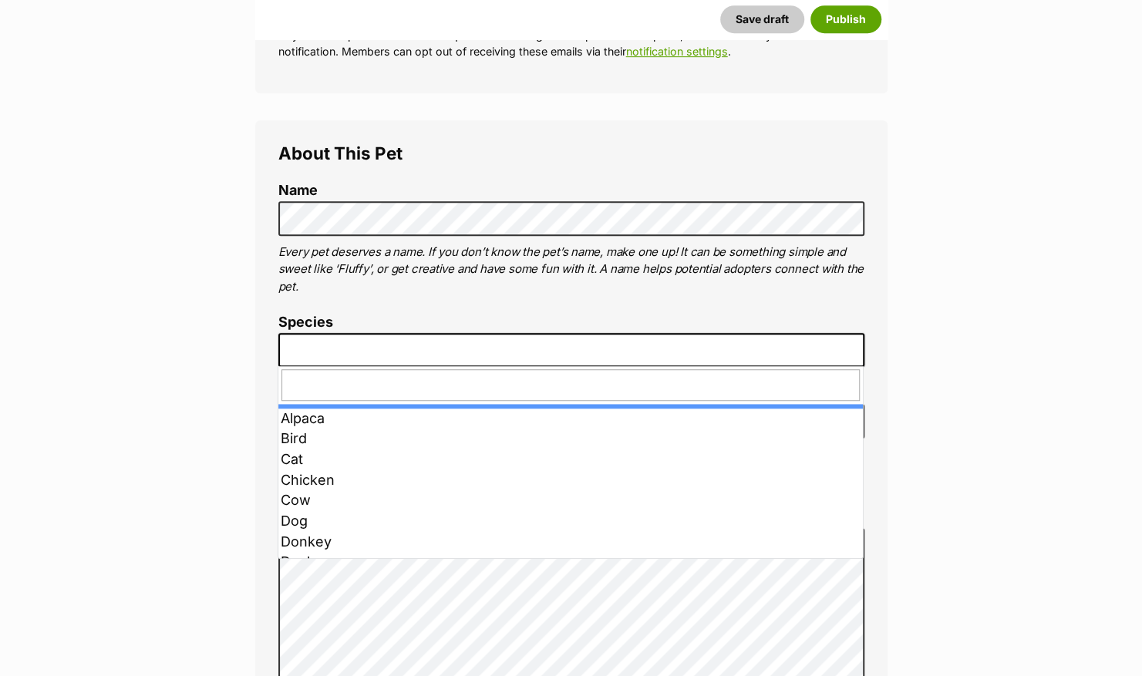
click at [335, 349] on span at bounding box center [571, 350] width 586 height 34
type input "d"
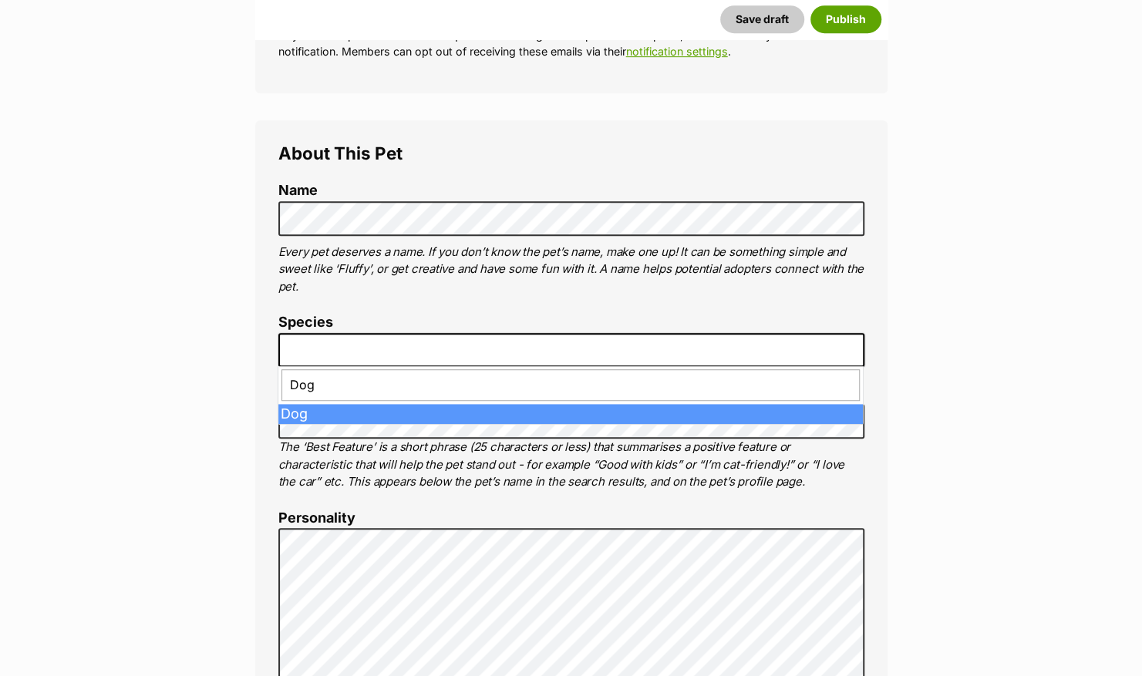
type input "Dog"
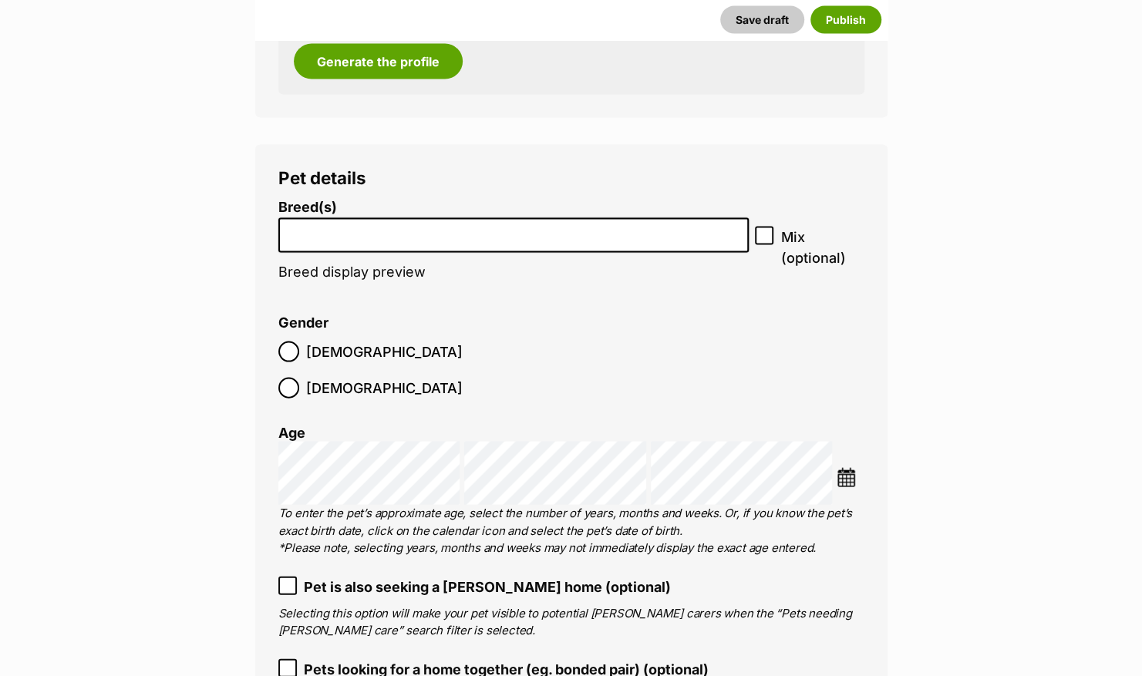
scroll to position [1877, 0]
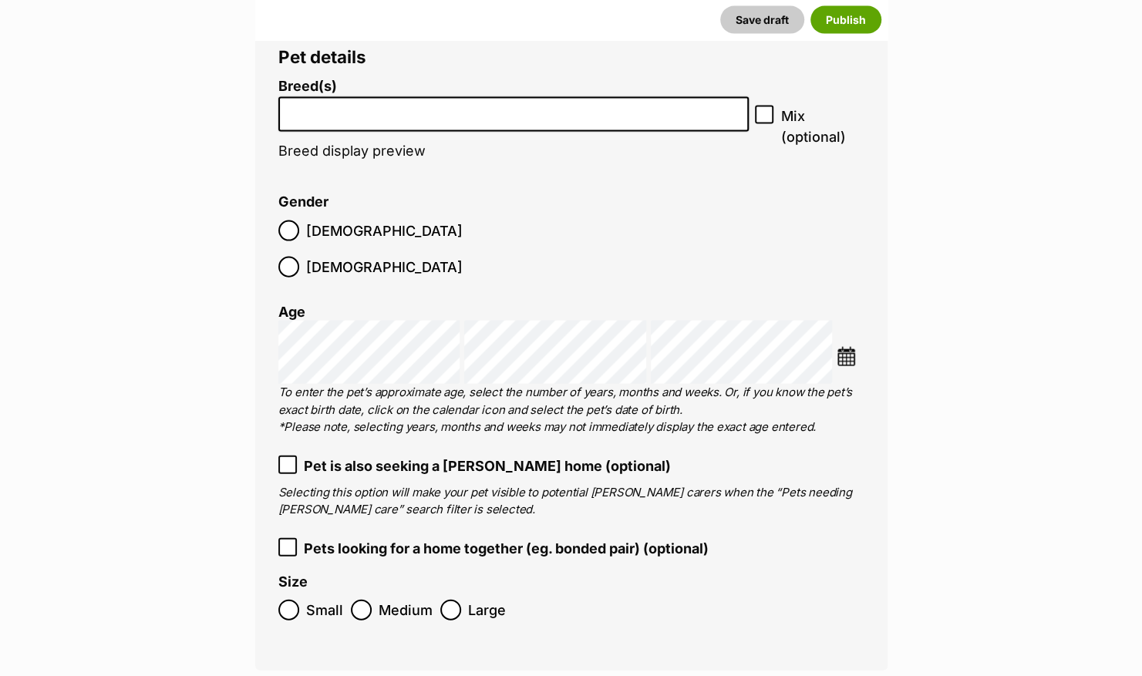
click at [482, 110] on input "search" at bounding box center [514, 111] width 460 height 16
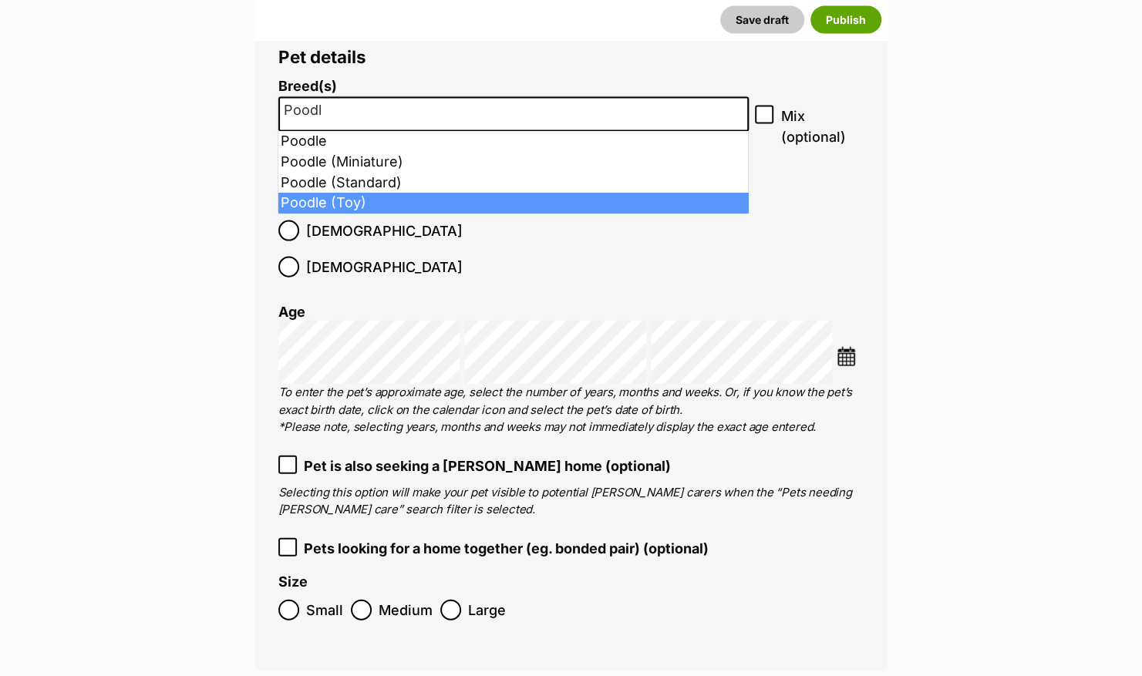
type input "Poodl"
select select "20036"
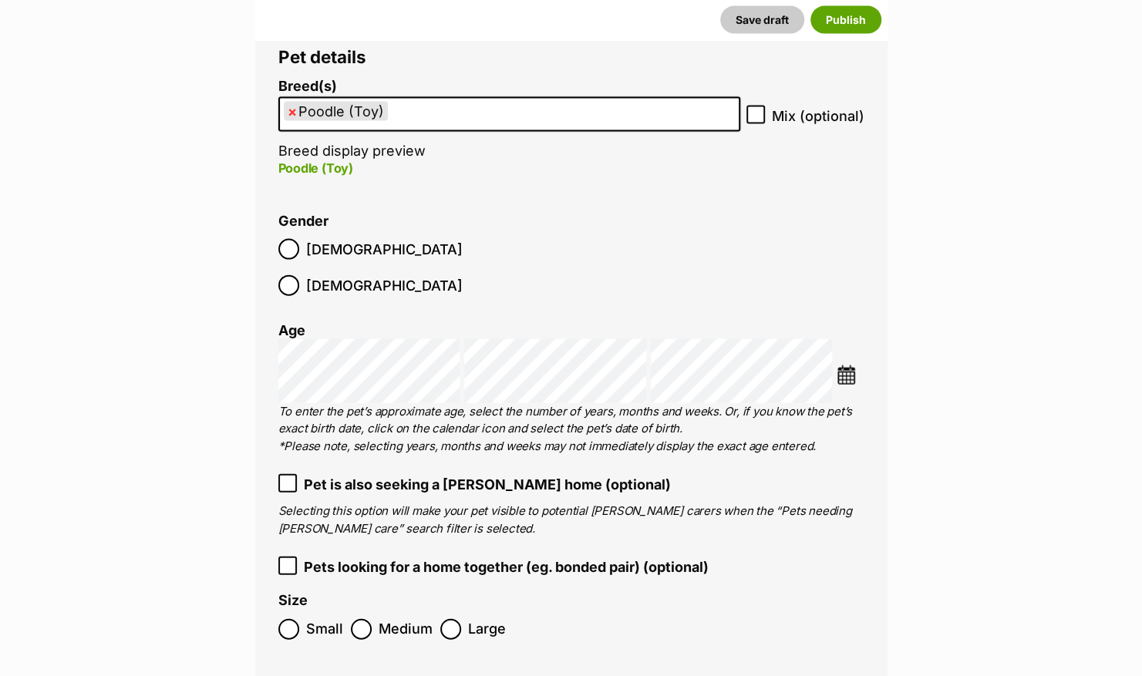
click at [424, 111] on ul "× Poodle (Toy)" at bounding box center [509, 115] width 459 height 32
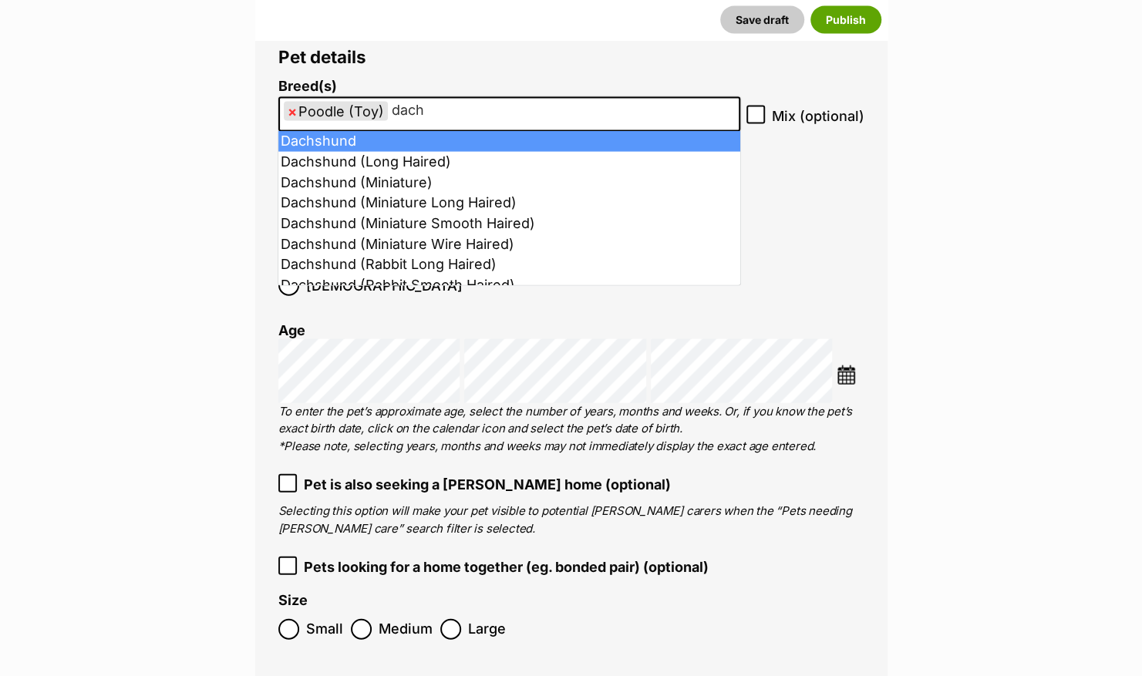
type input "dach"
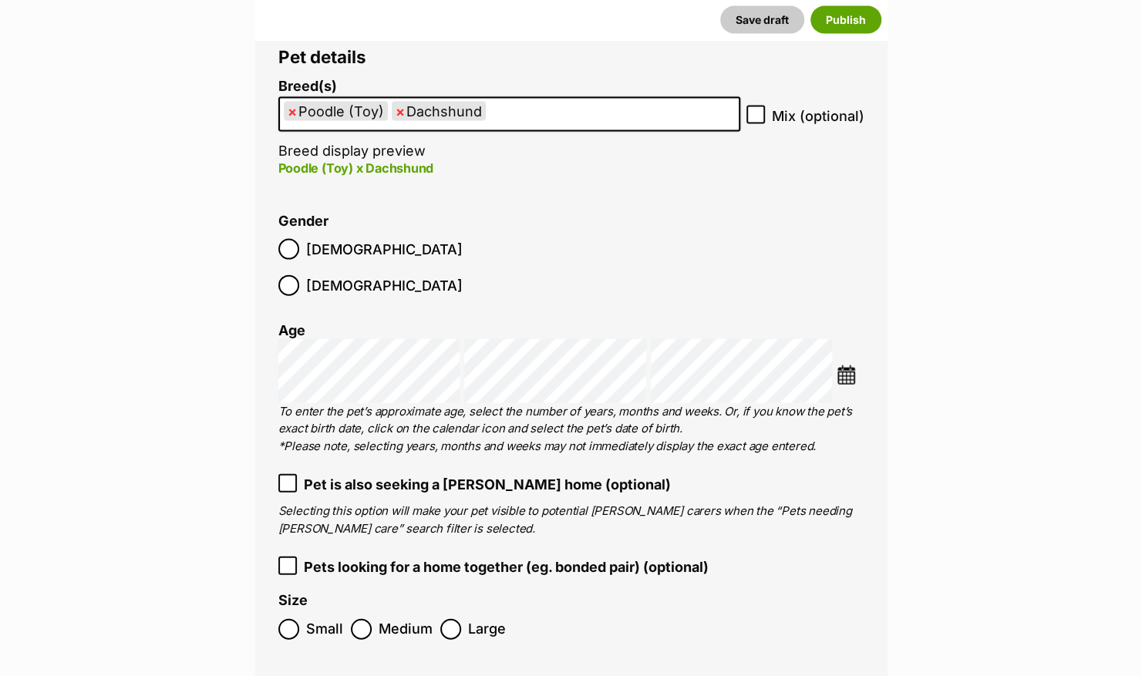
click at [755, 113] on icon at bounding box center [755, 114] width 11 height 11
click at [755, 113] on input "Mix (optional)" at bounding box center [755, 115] width 18 height 18
checkbox input "true"
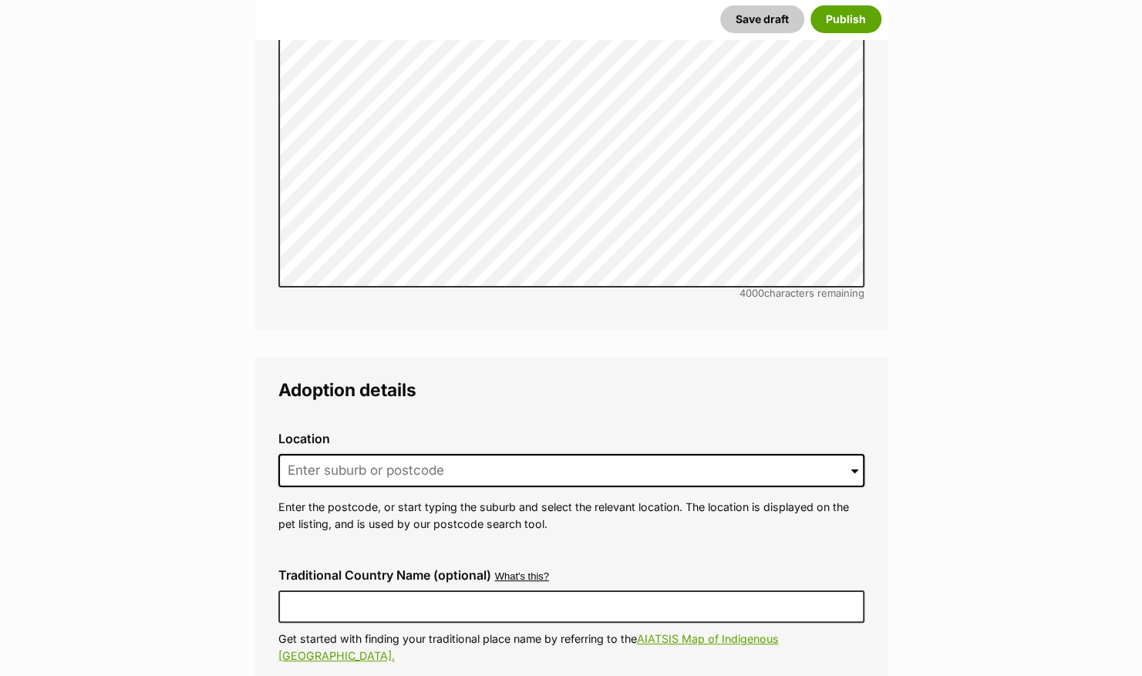
scroll to position [3264, 0]
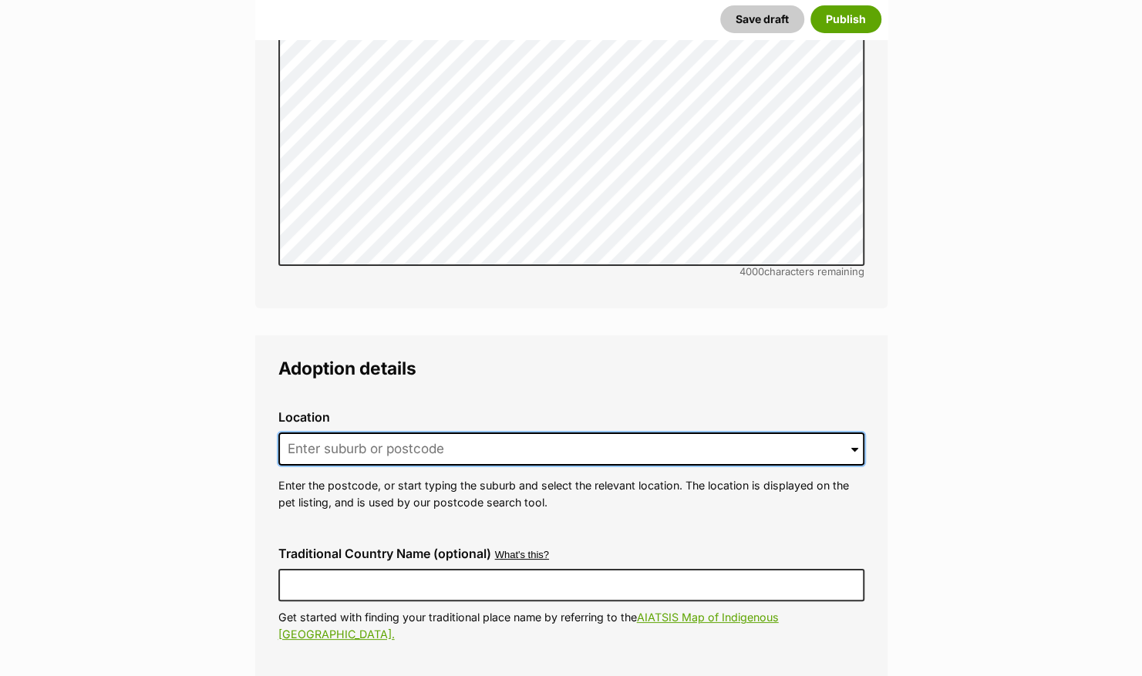
click at [397, 432] on input at bounding box center [571, 449] width 586 height 34
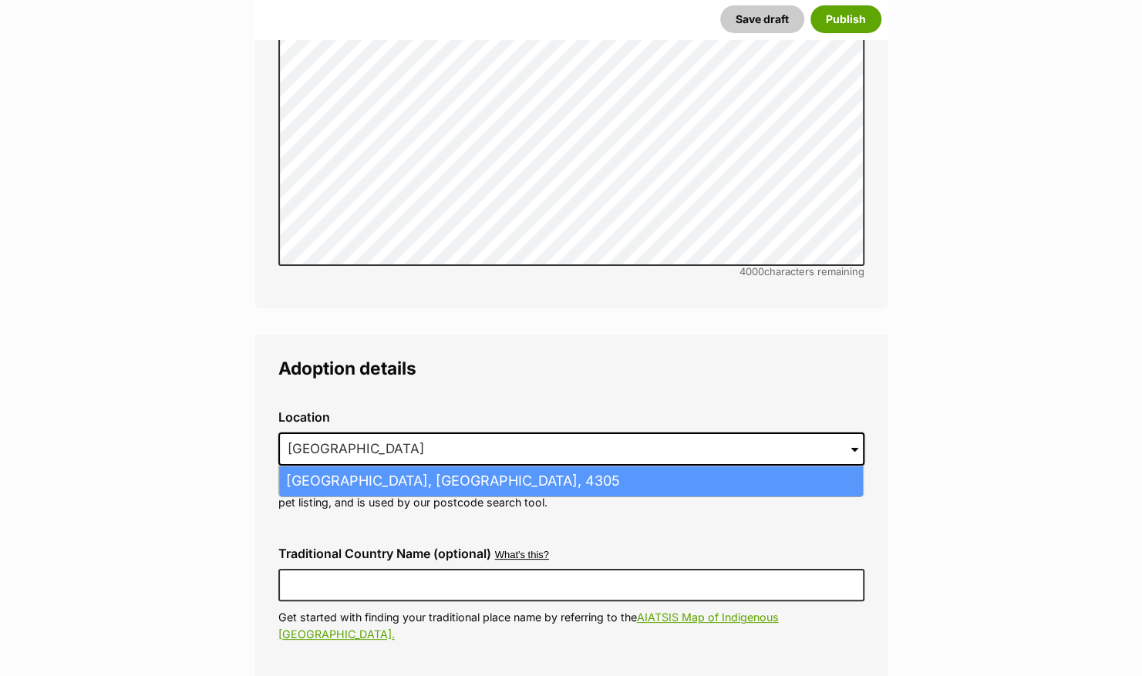
click at [424, 466] on li "Ipswich, Queensland, 4305" at bounding box center [570, 481] width 583 height 30
type input "Ipswich, Queensland, 4305"
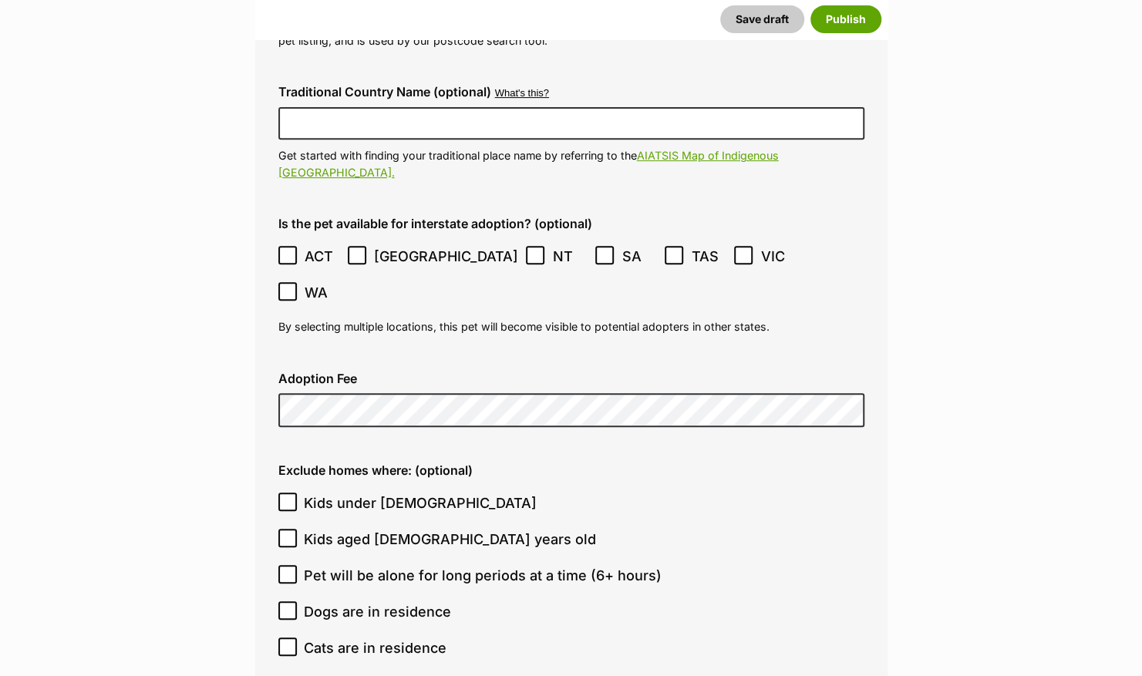
scroll to position [3727, 0]
drag, startPoint x: 285, startPoint y: 203, endPoint x: 298, endPoint y: 202, distance: 12.4
click at [285, 249] on icon at bounding box center [287, 254] width 11 height 11
click at [526, 245] on label "NT" at bounding box center [557, 255] width 62 height 21
click at [664, 245] on label "TAS" at bounding box center [695, 255] width 62 height 21
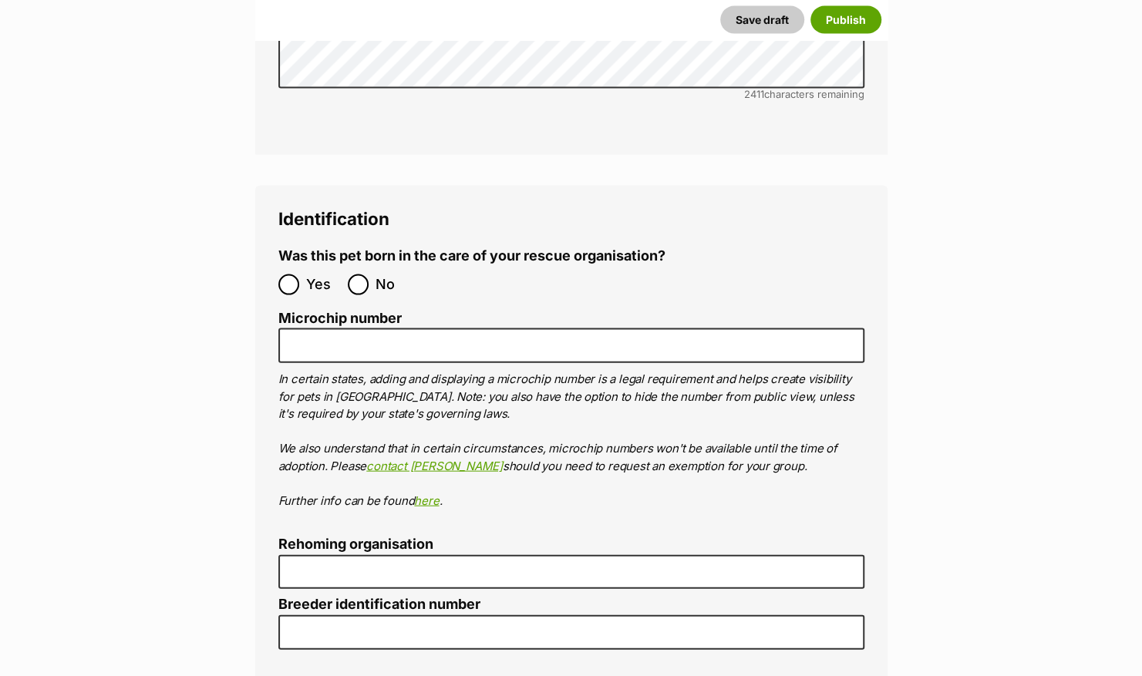
scroll to position [5345, 0]
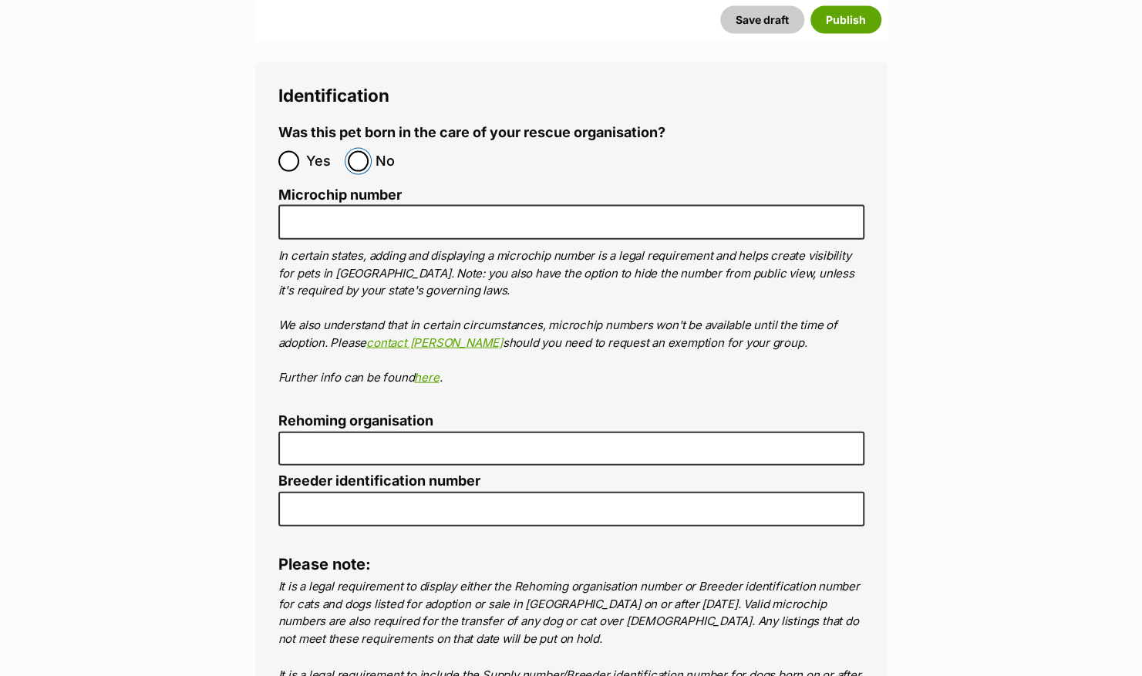
drag, startPoint x: 356, startPoint y: 66, endPoint x: 375, endPoint y: 133, distance: 68.8
click at [357, 151] on input "No" at bounding box center [358, 161] width 21 height 21
radio input "true"
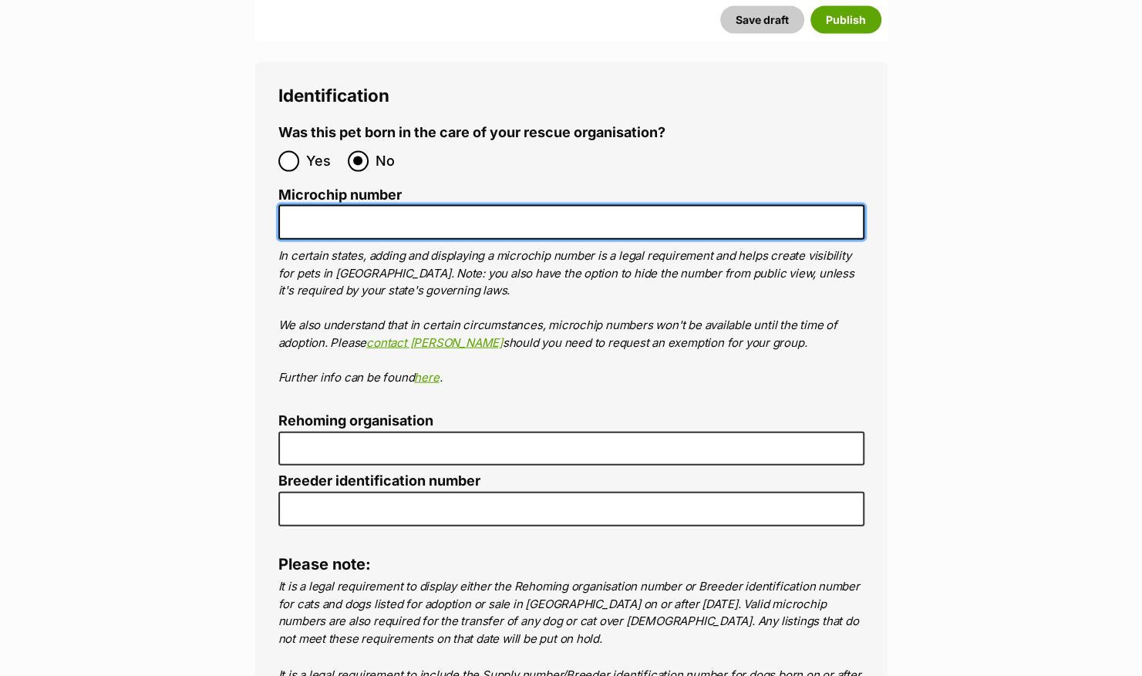
click at [373, 205] on input "Microchip number" at bounding box center [571, 222] width 586 height 35
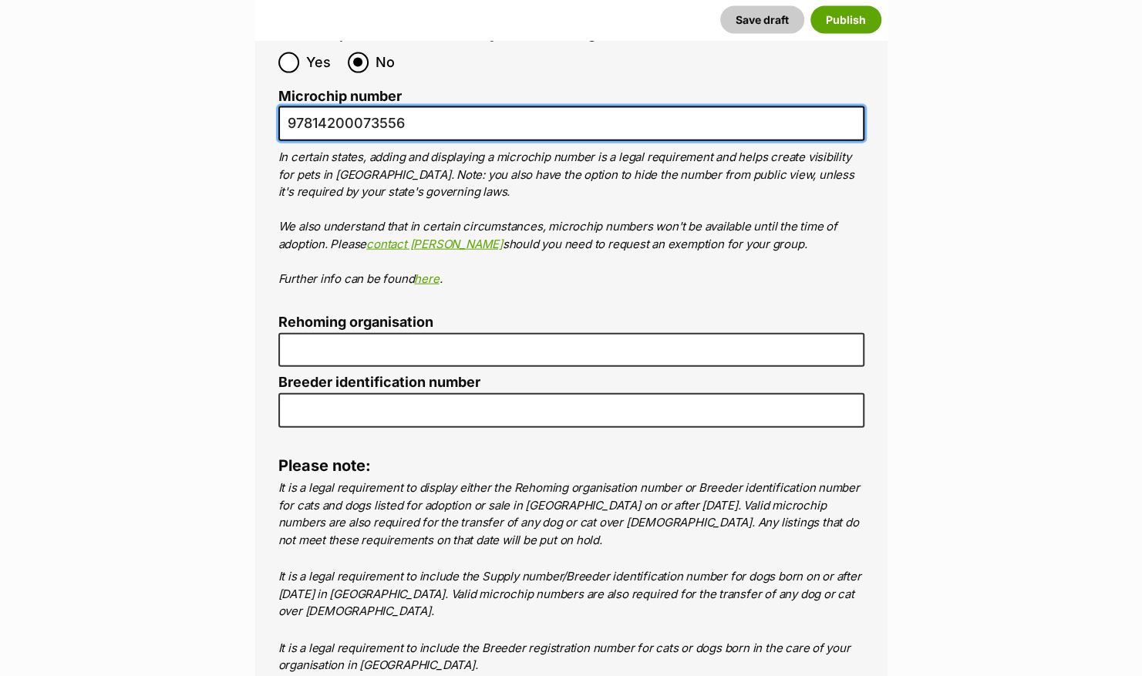
scroll to position [5500, 0]
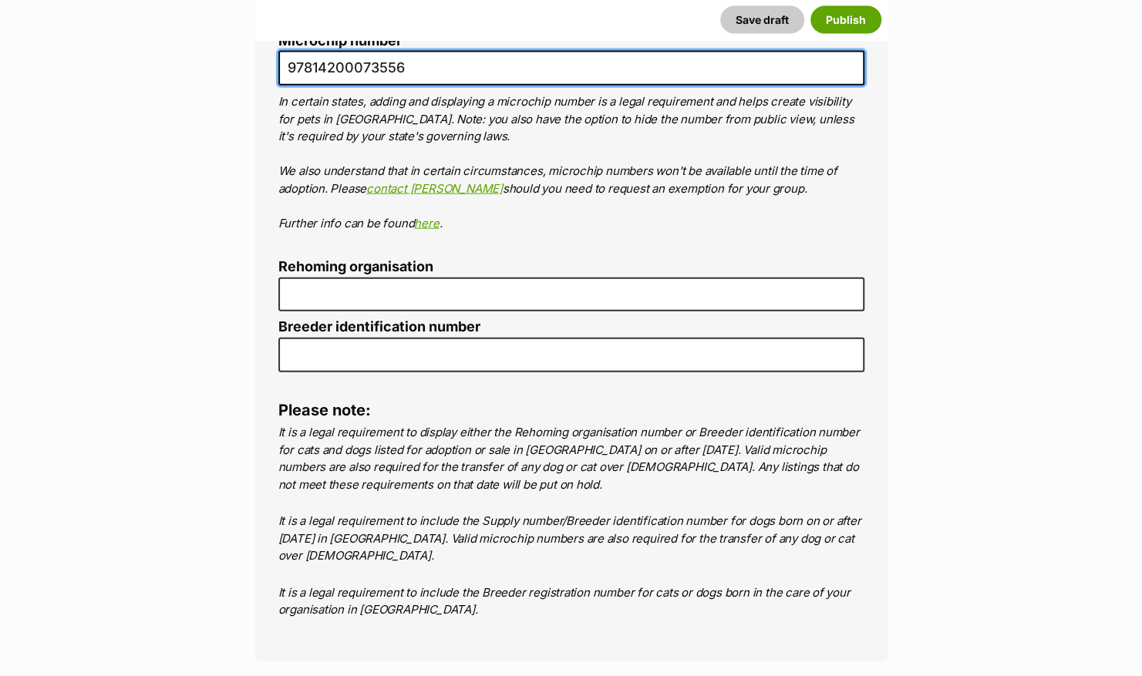
type input "97814200073556"
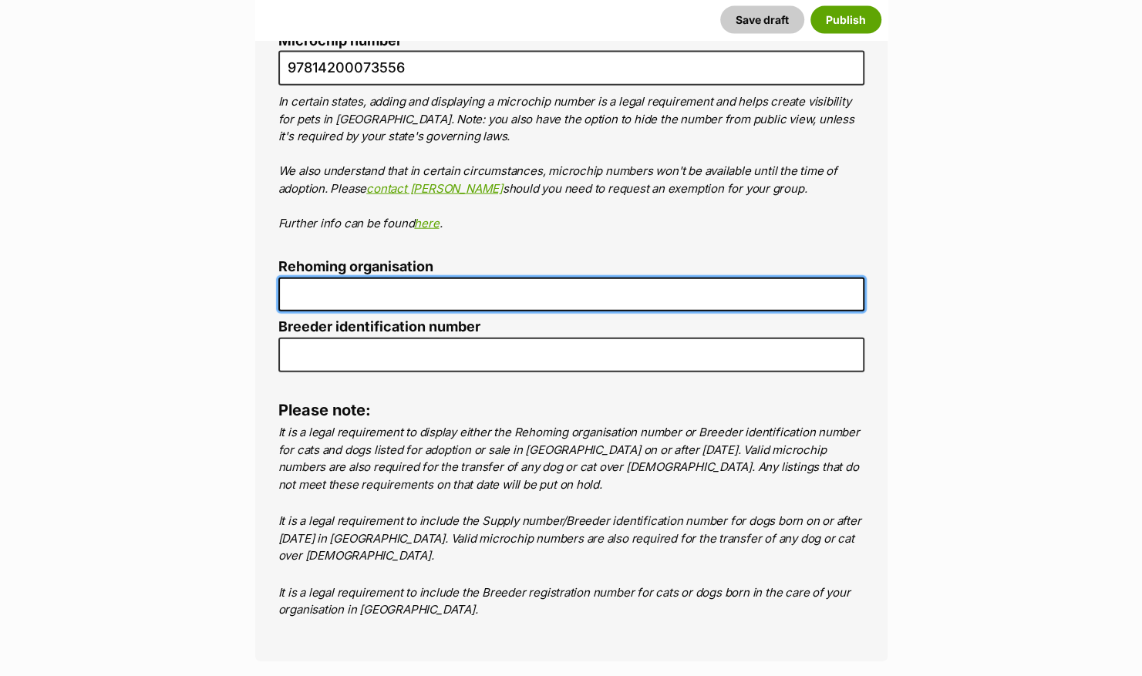
click at [381, 277] on input "Rehoming organisation" at bounding box center [571, 294] width 586 height 35
type input "[PERSON_NAME] Tails"
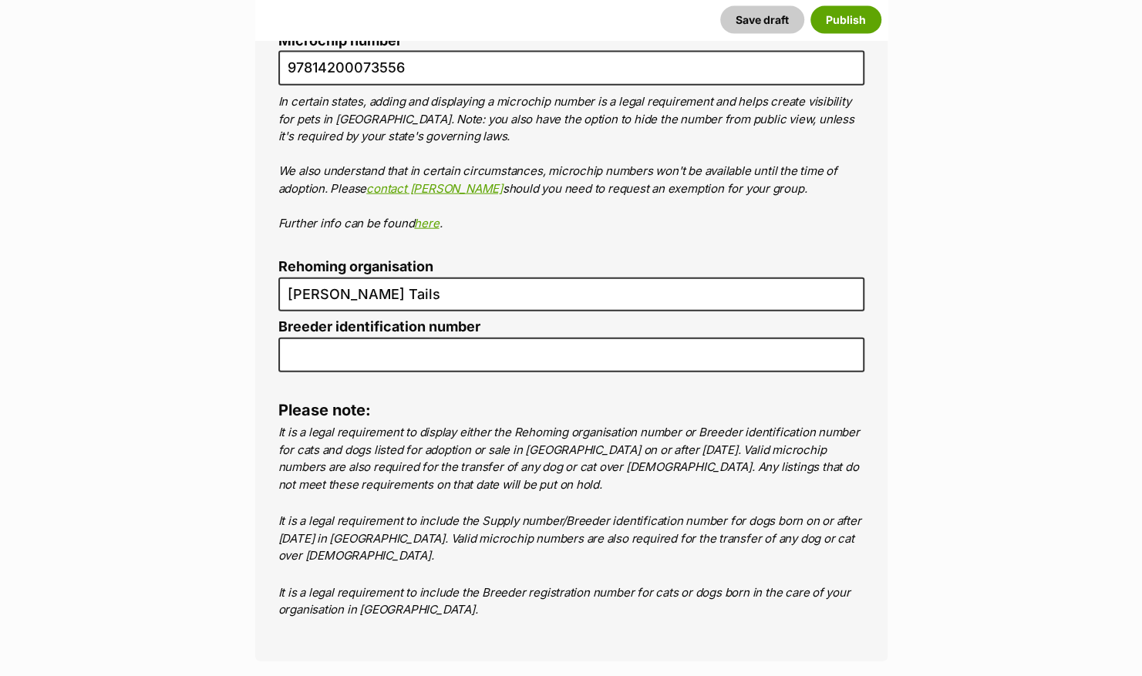
type input "BIN0015822857785"
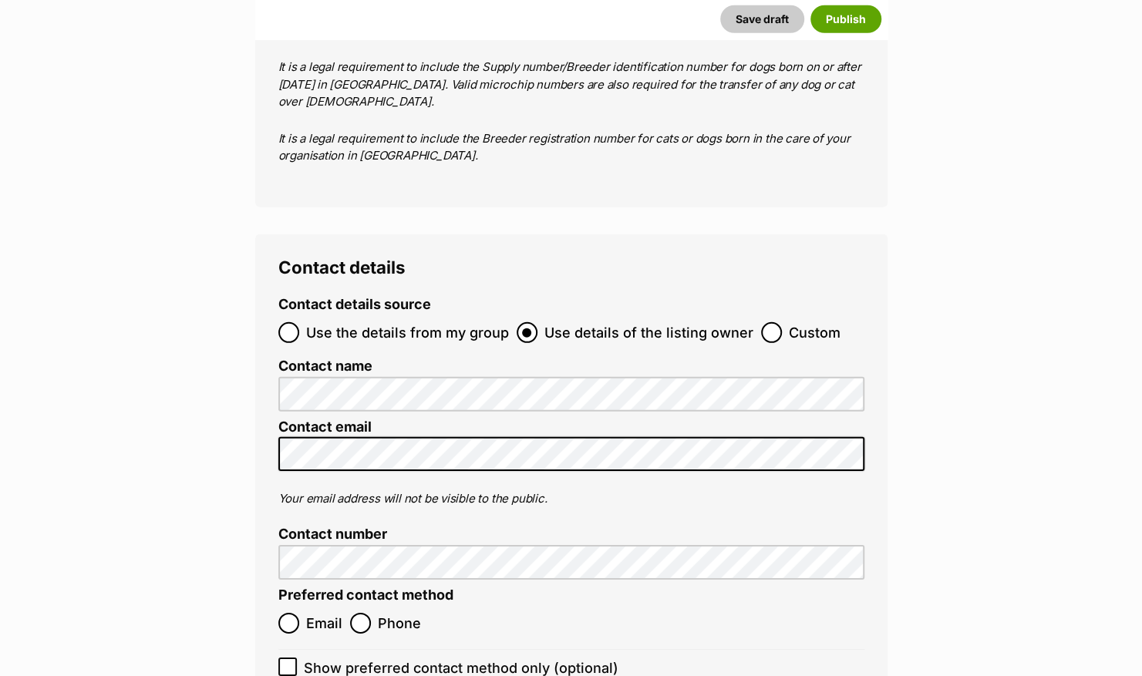
scroll to position [6014, 0]
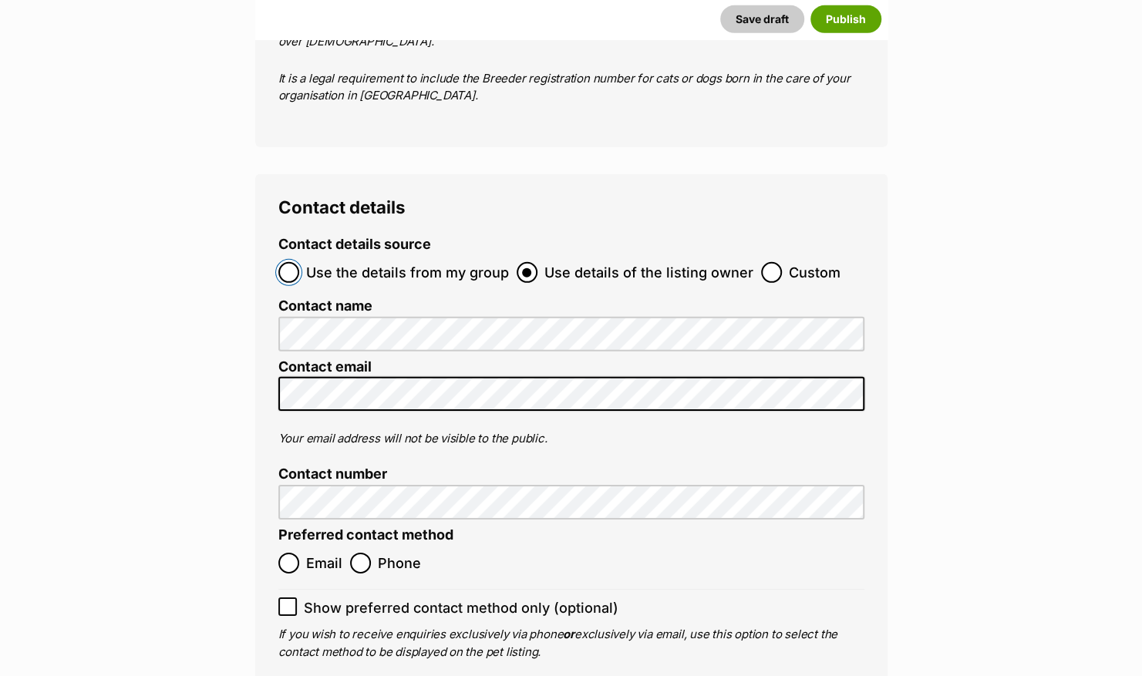
drag, startPoint x: 284, startPoint y: 186, endPoint x: 298, endPoint y: 230, distance: 46.1
click at [284, 262] on input "Use the details from my group" at bounding box center [288, 272] width 21 height 21
radio input "true"
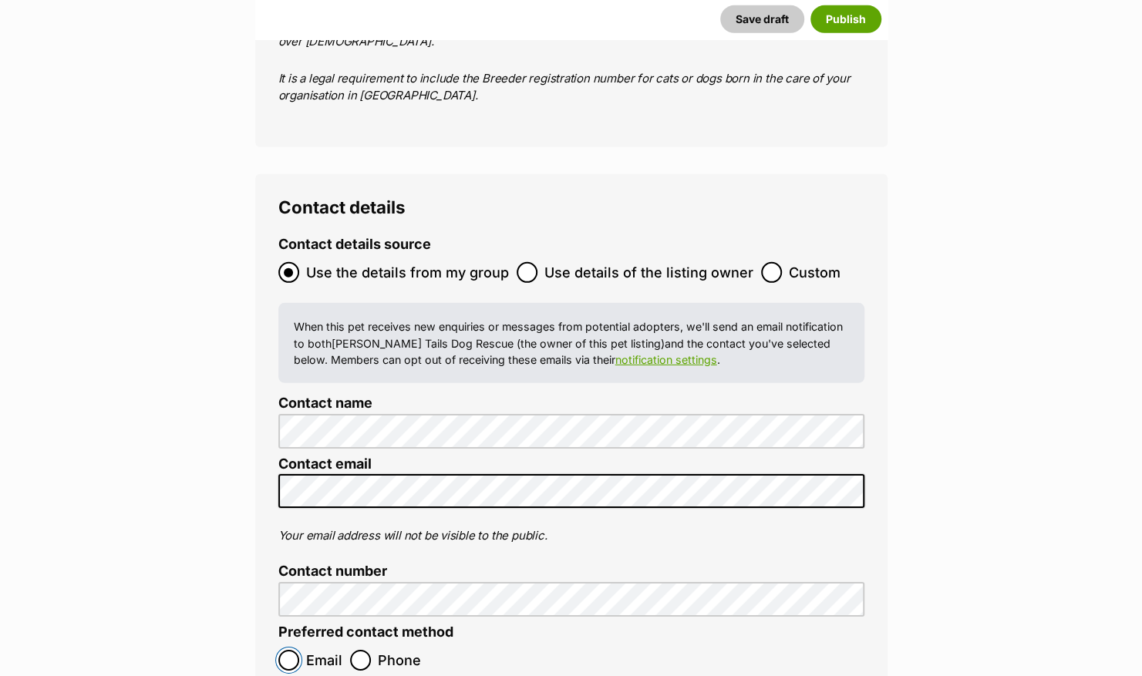
drag, startPoint x: 291, startPoint y: 567, endPoint x: 268, endPoint y: 555, distance: 26.2
click at [290, 650] on input "Email" at bounding box center [288, 660] width 21 height 21
radio input "true"
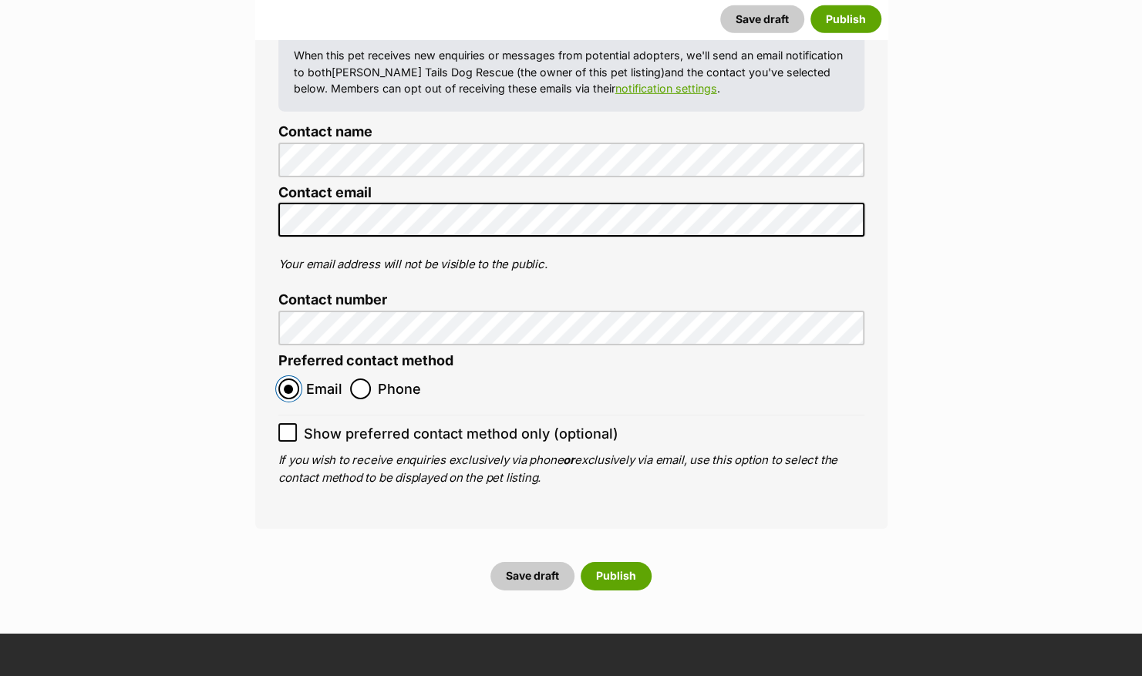
scroll to position [6399, 0]
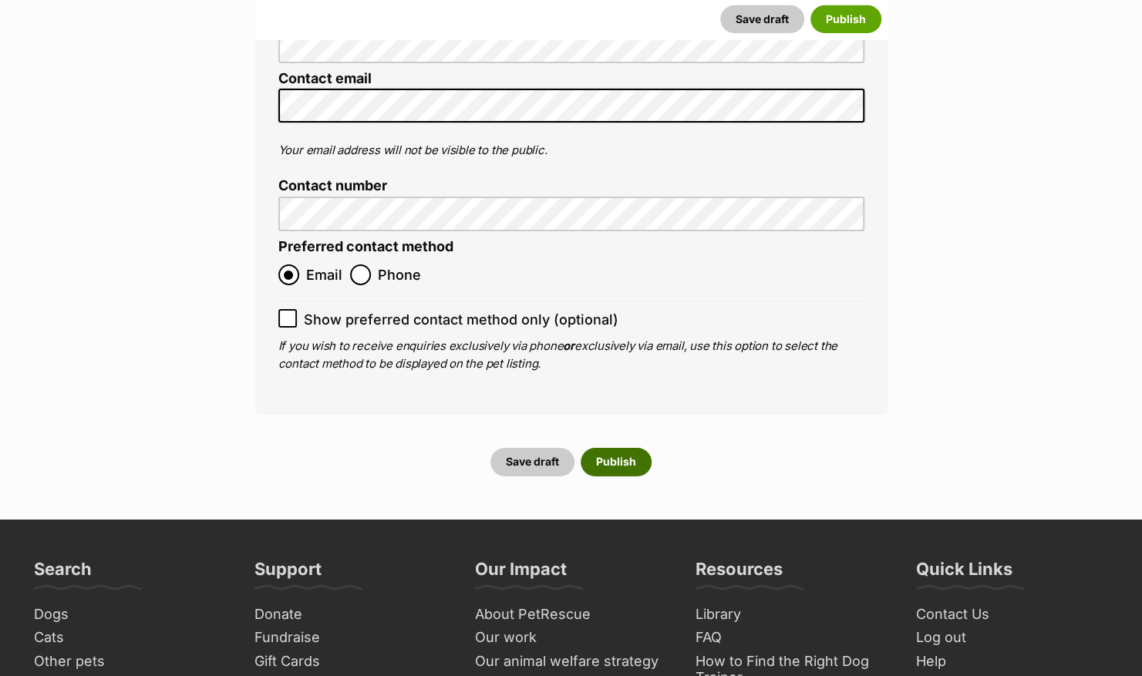
click at [626, 448] on button "Publish" at bounding box center [615, 462] width 71 height 28
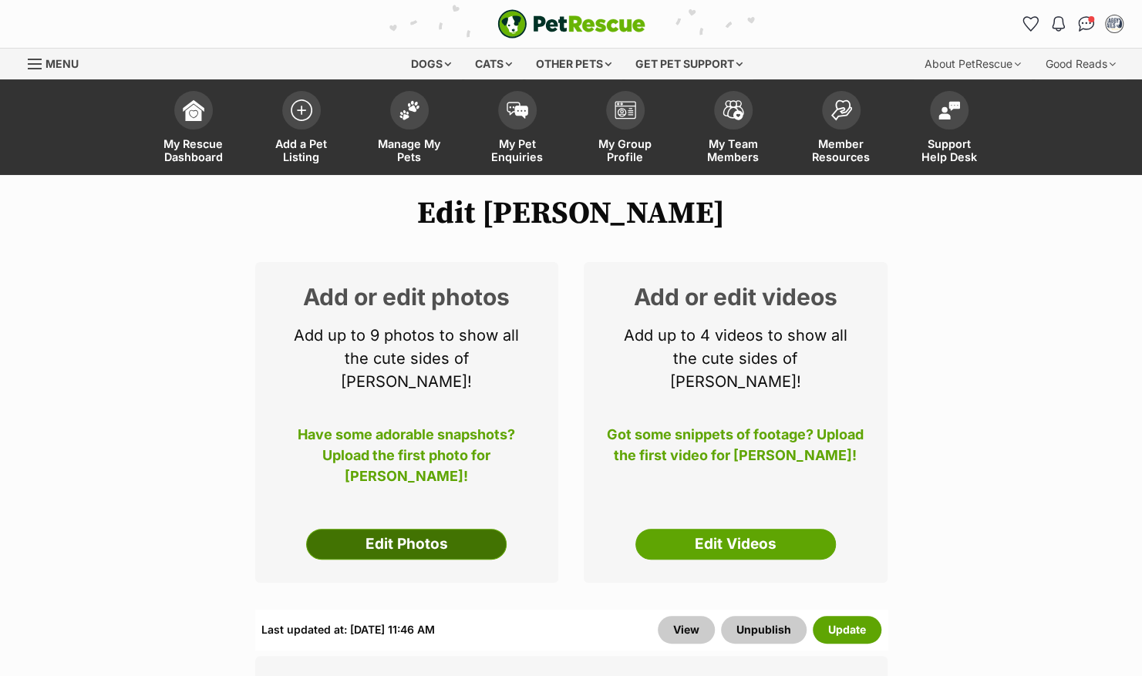
click at [431, 529] on link "Edit Photos" at bounding box center [406, 544] width 200 height 31
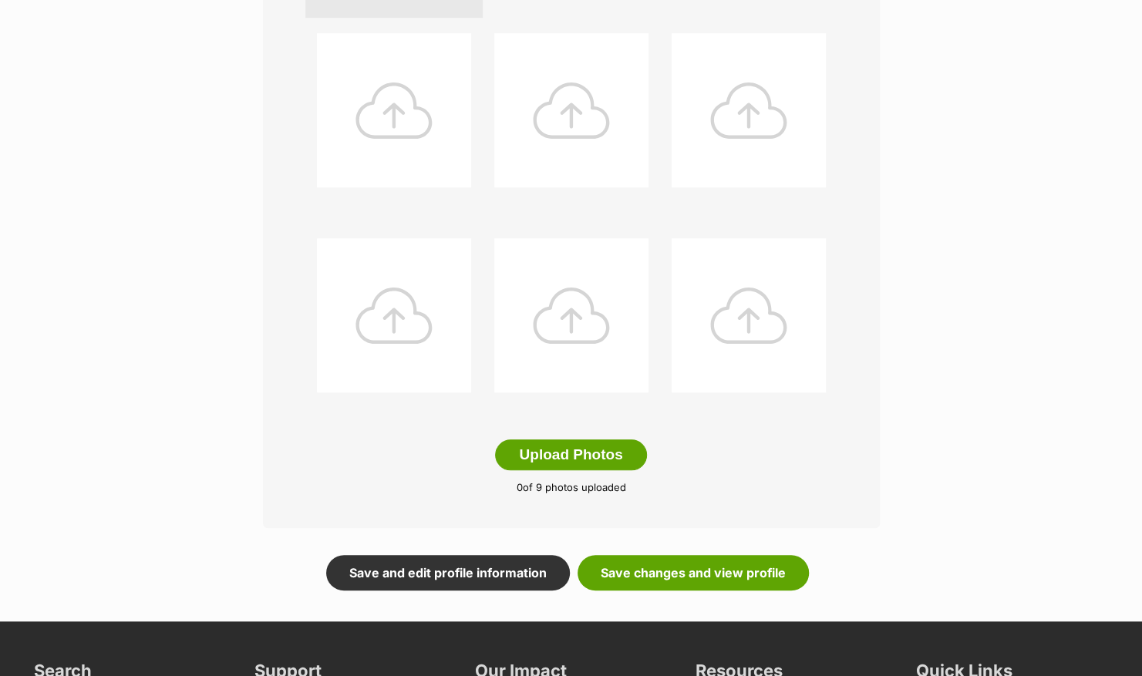
scroll to position [694, 0]
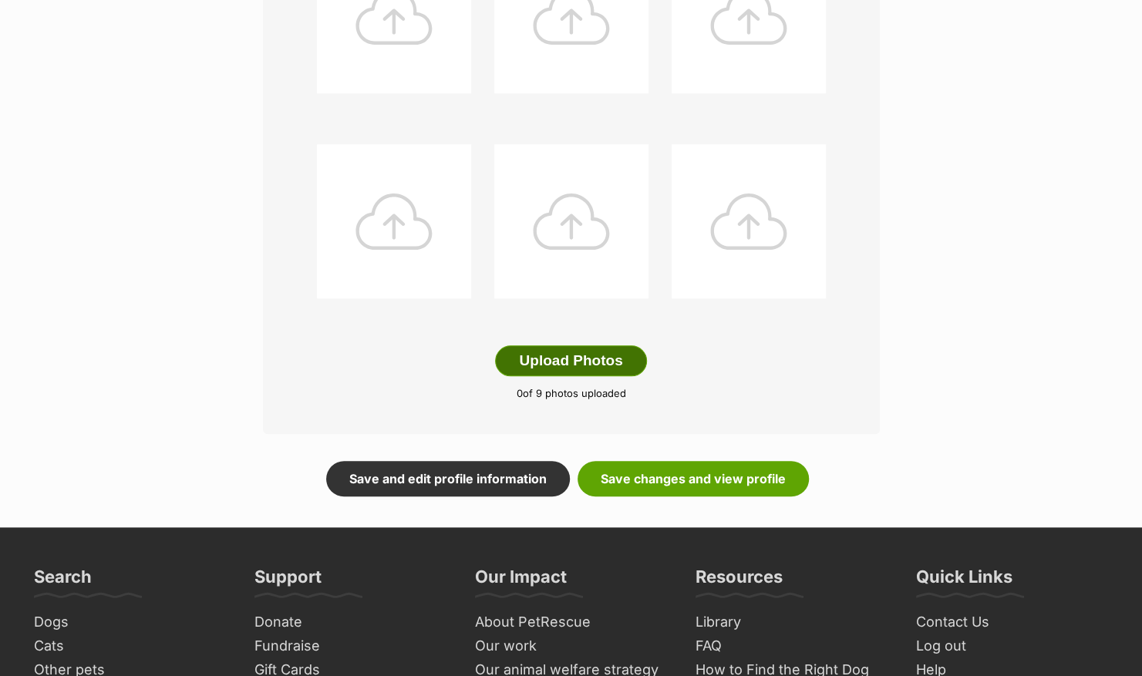
click at [540, 364] on button "Upload Photos" at bounding box center [570, 360] width 151 height 31
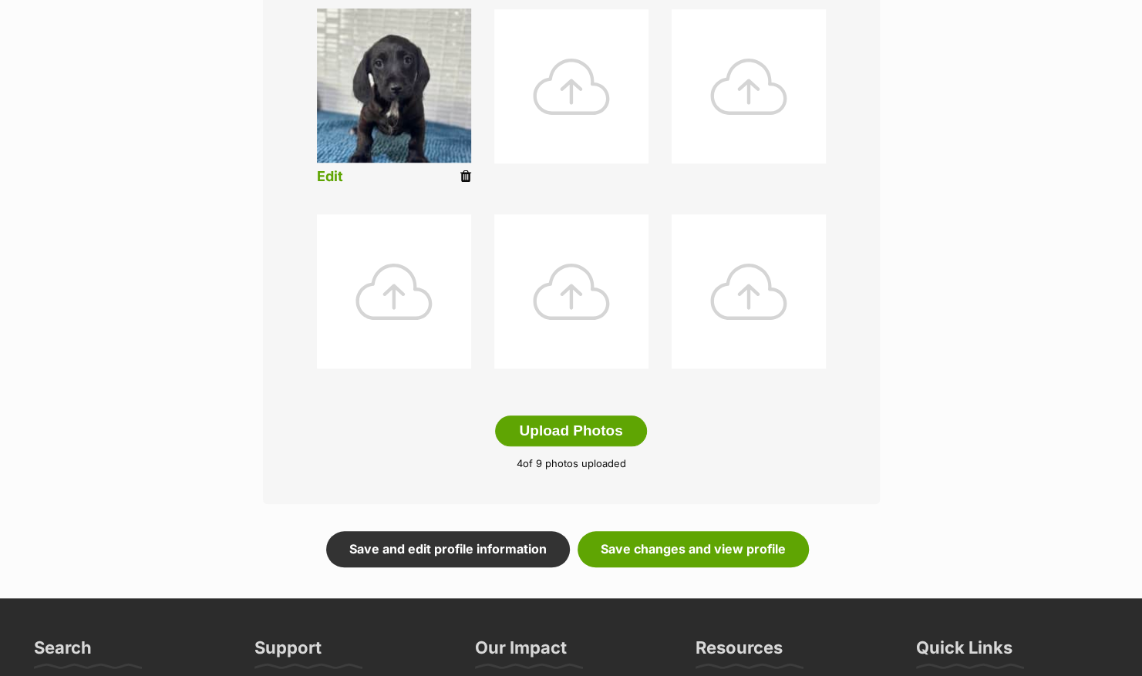
scroll to position [463, 0]
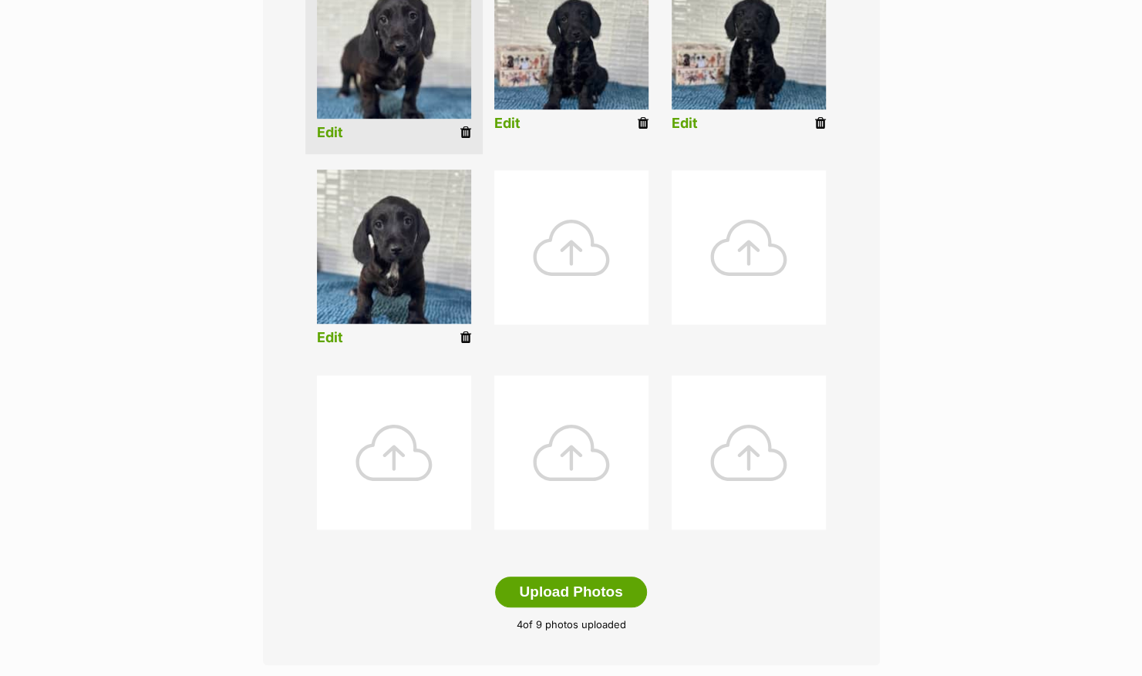
drag, startPoint x: 466, startPoint y: 129, endPoint x: 649, endPoint y: 71, distance: 192.6
click at [466, 129] on icon at bounding box center [465, 133] width 11 height 14
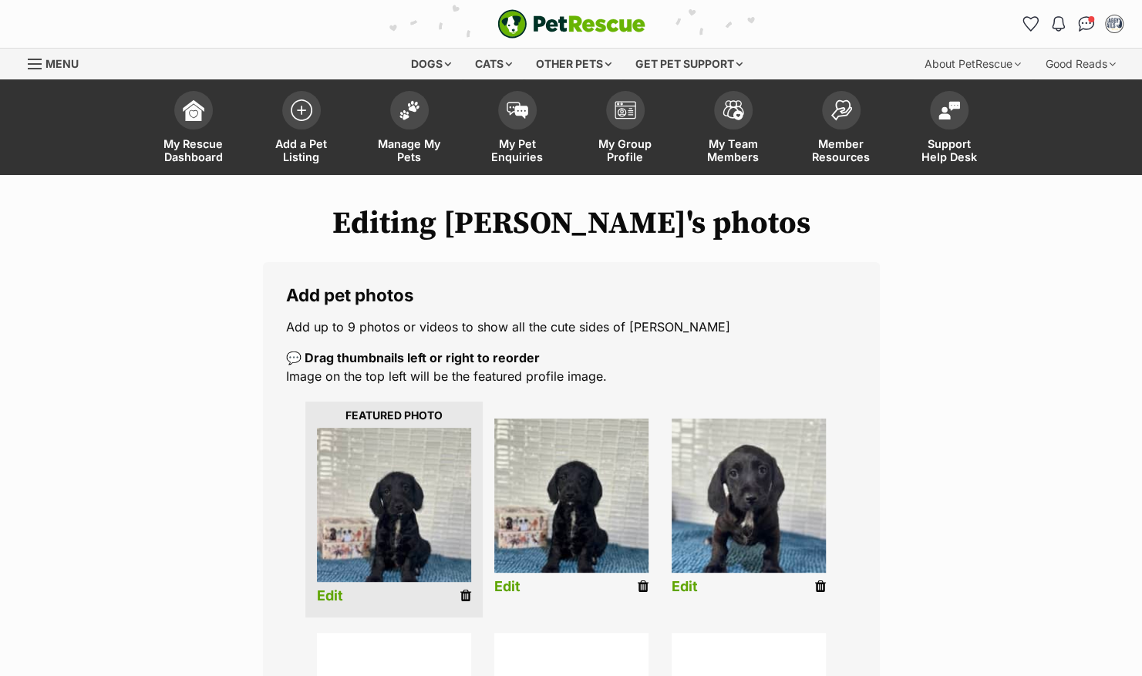
click at [819, 587] on icon at bounding box center [820, 587] width 11 height 14
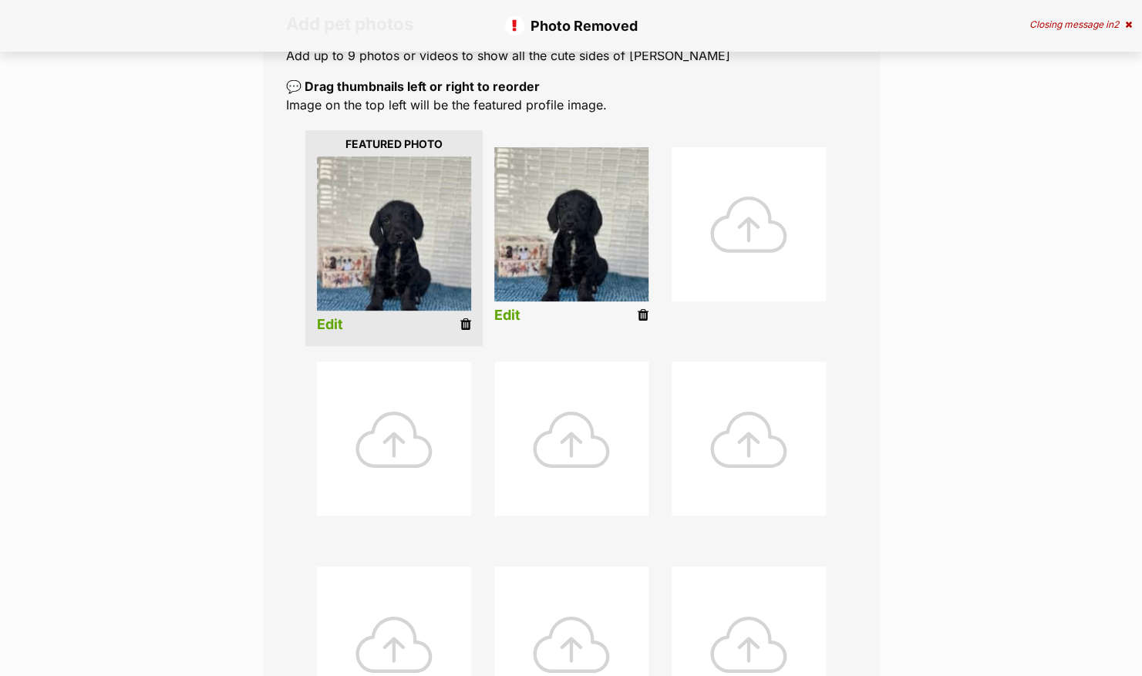
scroll to position [540, 0]
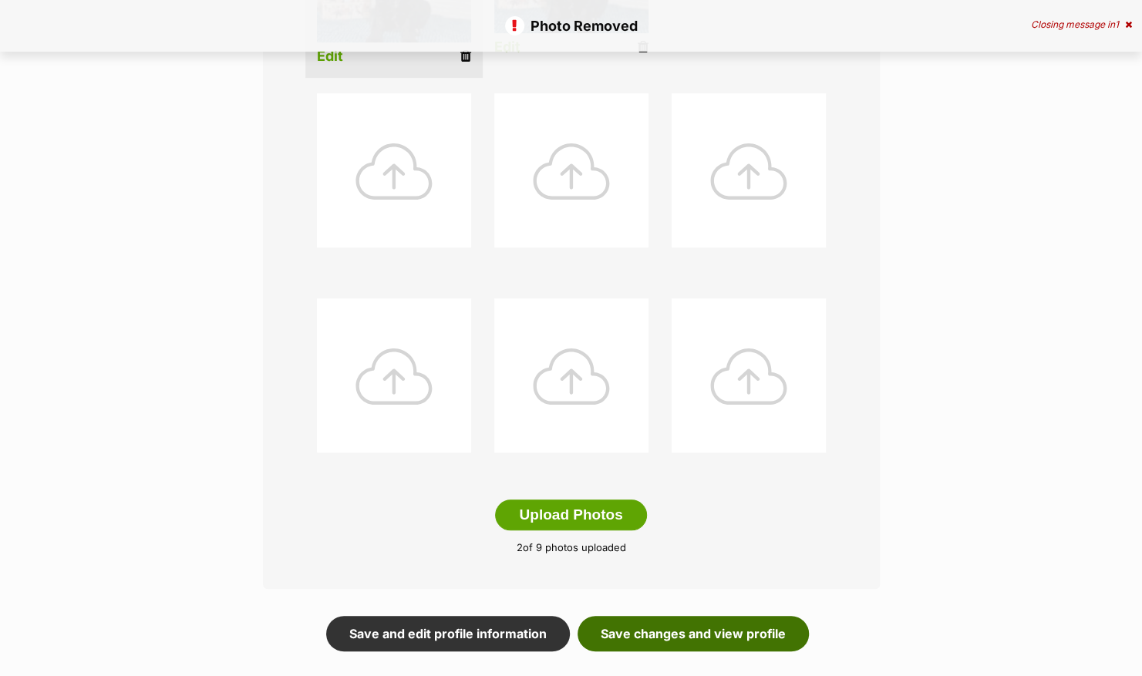
click at [664, 629] on link "Save changes and view profile" at bounding box center [692, 633] width 231 height 35
